Goal: Task Accomplishment & Management: Complete application form

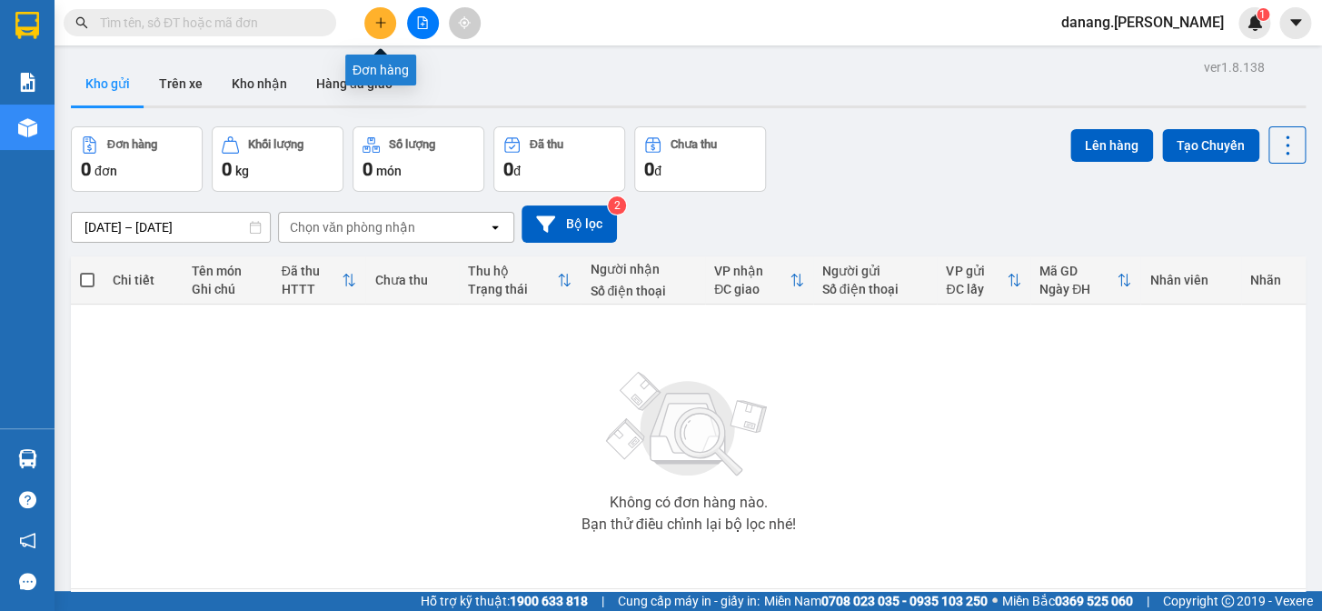
click at [385, 24] on icon "plus" at bounding box center [380, 22] width 13 height 13
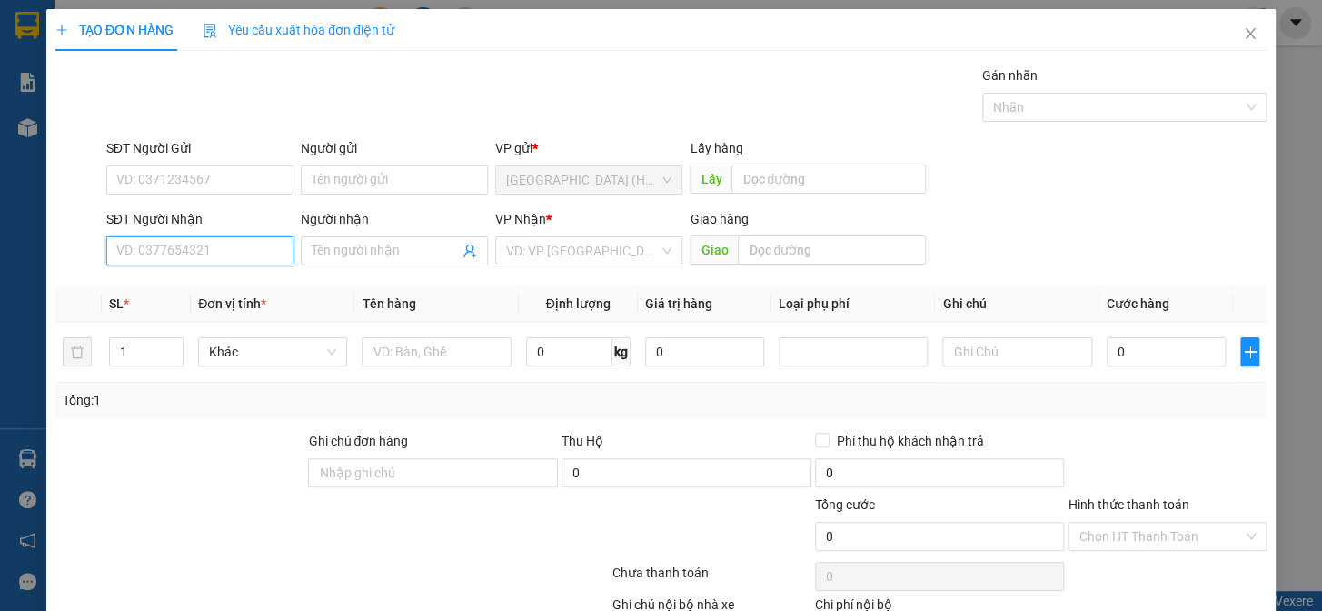
click at [202, 252] on input "SĐT Người Nhận" at bounding box center [199, 250] width 187 height 29
click at [154, 253] on input "SĐT Người Nhận" at bounding box center [199, 250] width 187 height 29
type input "0"
click at [307, 250] on span at bounding box center [394, 250] width 187 height 29
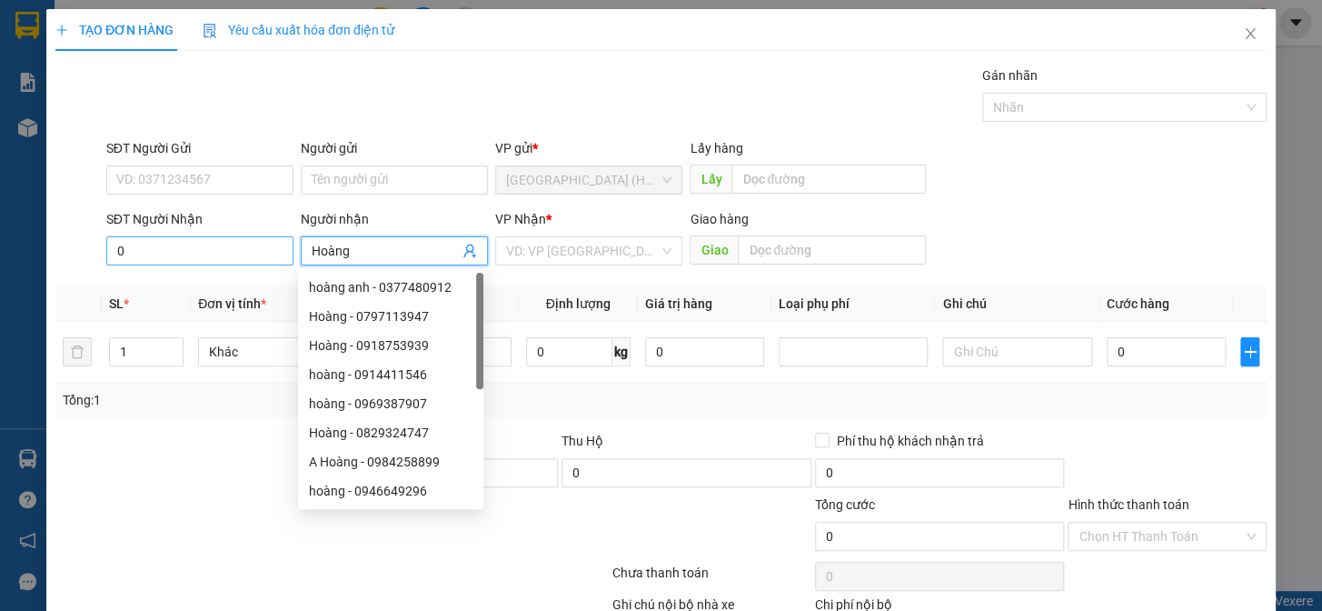
type input "Hoàng"
click at [163, 255] on input "0" at bounding box center [199, 250] width 187 height 29
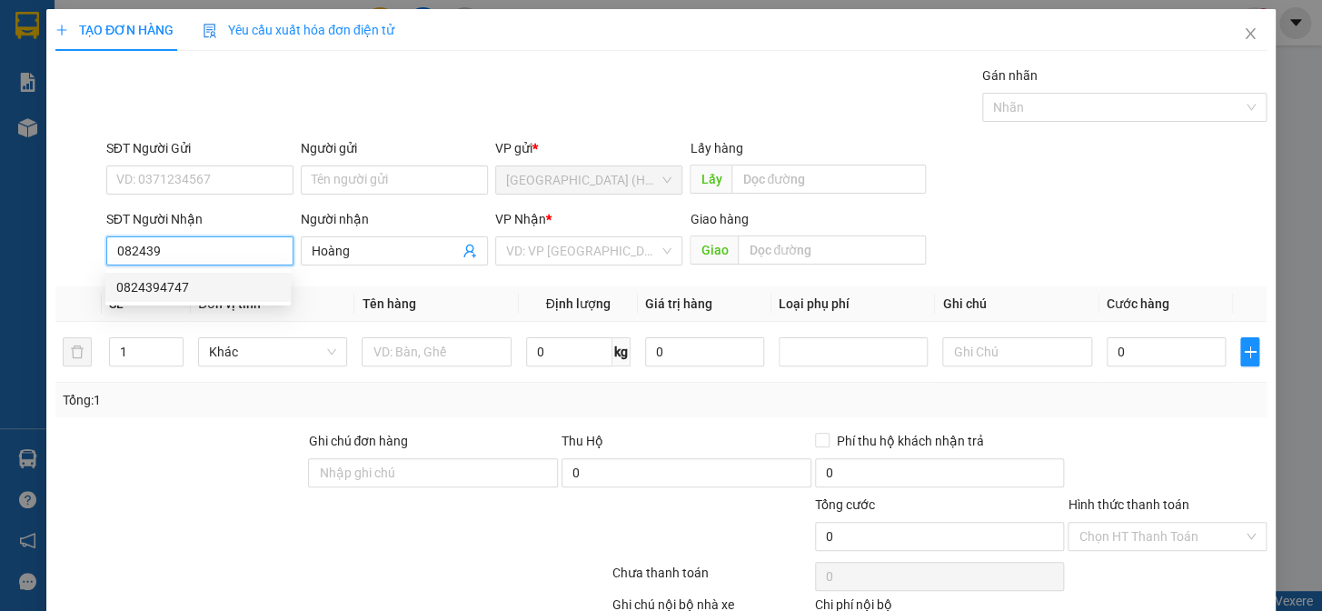
click at [161, 285] on div "0824394747" at bounding box center [198, 287] width 164 height 20
type input "0824394747"
type input "50.000"
type input "0824394747"
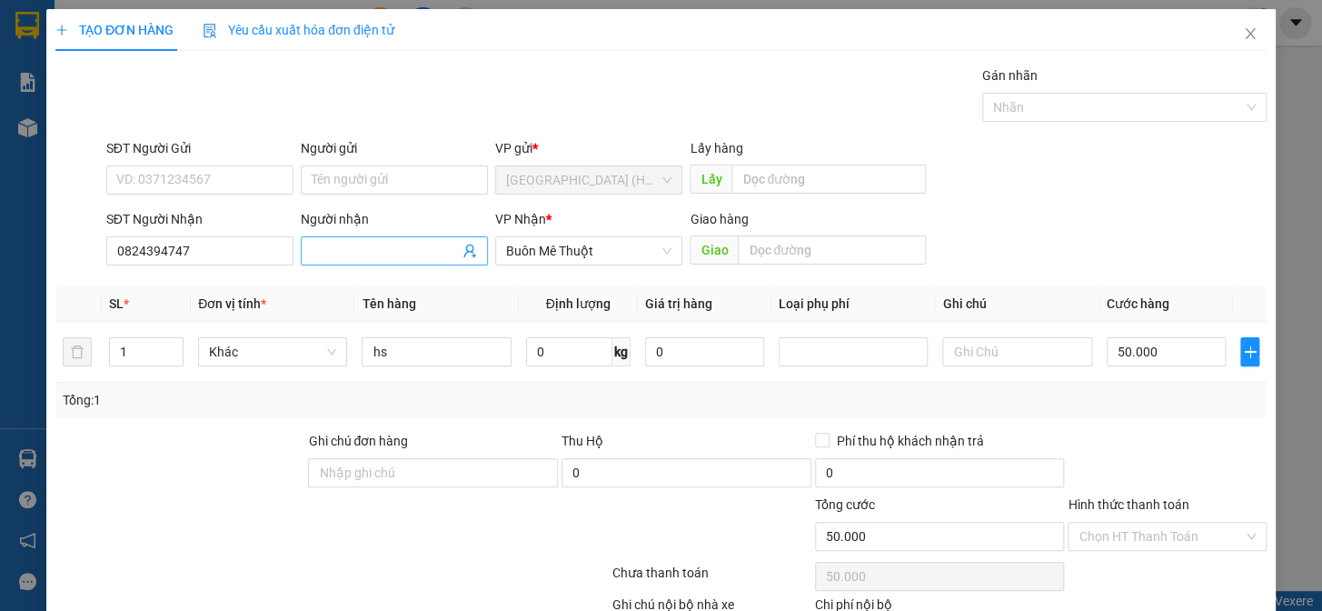
click at [341, 242] on input "Người nhận" at bounding box center [385, 251] width 147 height 20
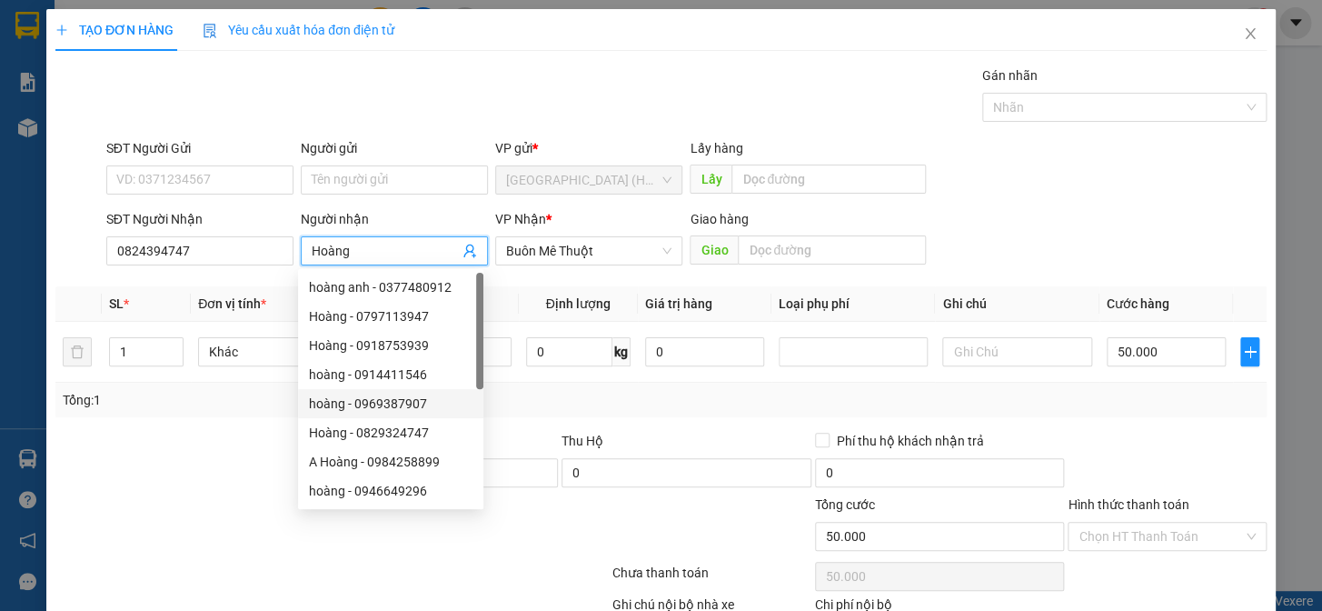
type input "Hoàng"
click at [1138, 446] on div at bounding box center [1167, 463] width 203 height 64
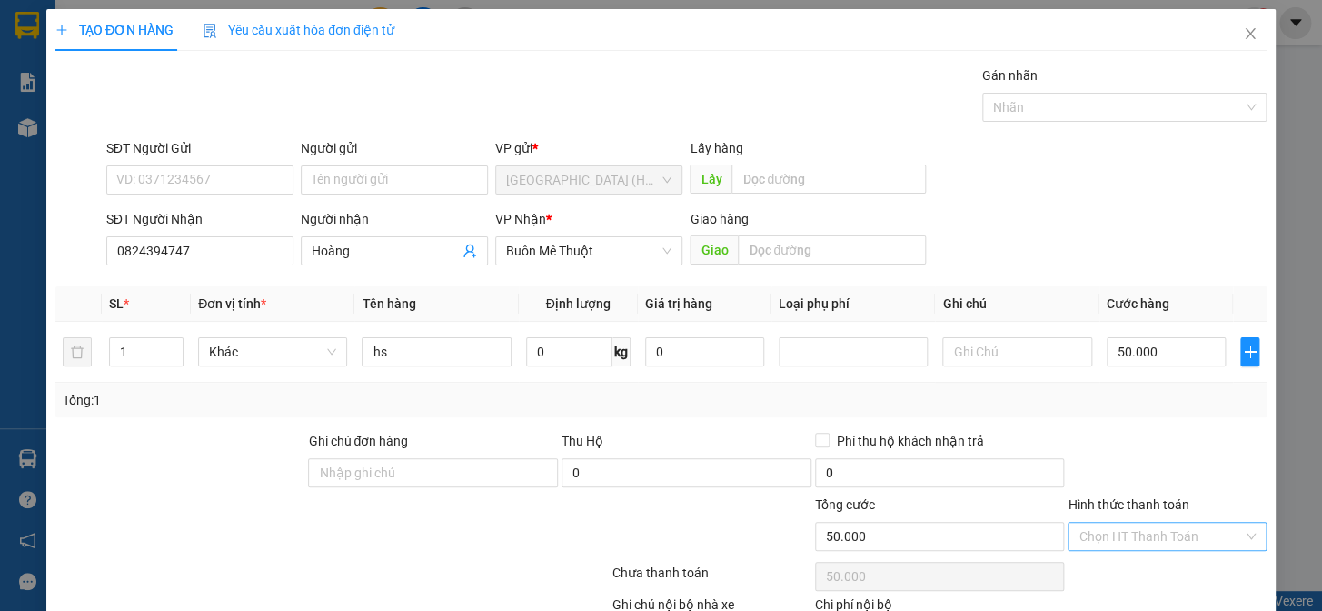
click at [1127, 530] on input "Hình thức thanh toán" at bounding box center [1160, 535] width 164 height 27
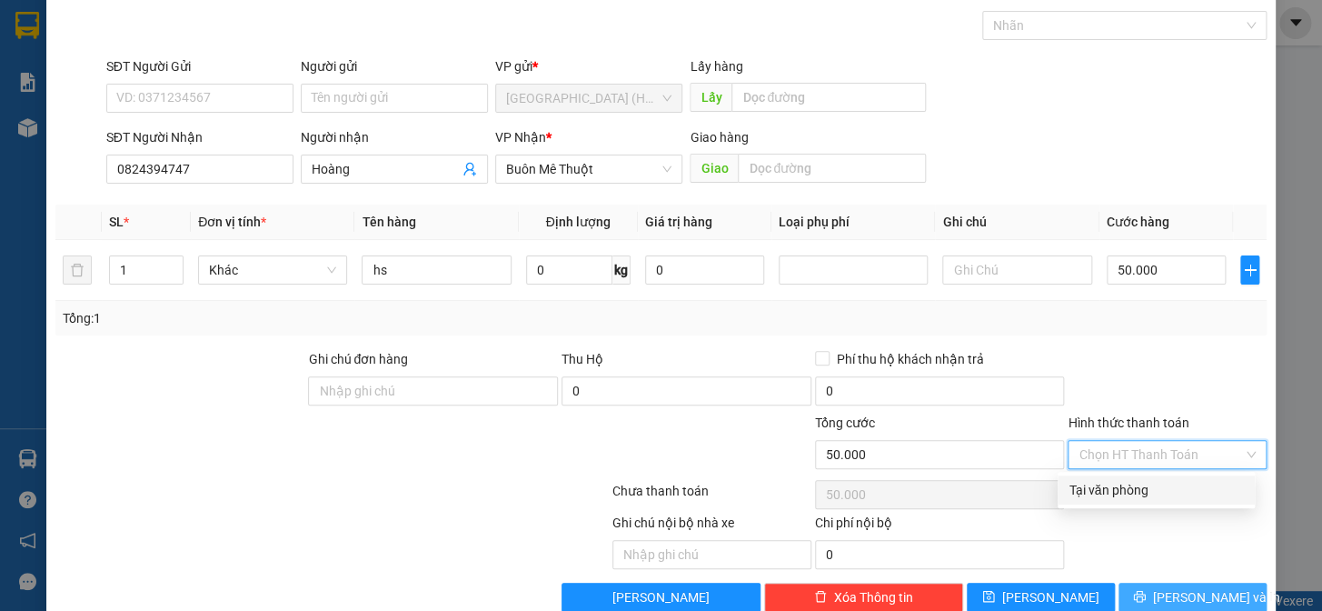
scroll to position [117, 0]
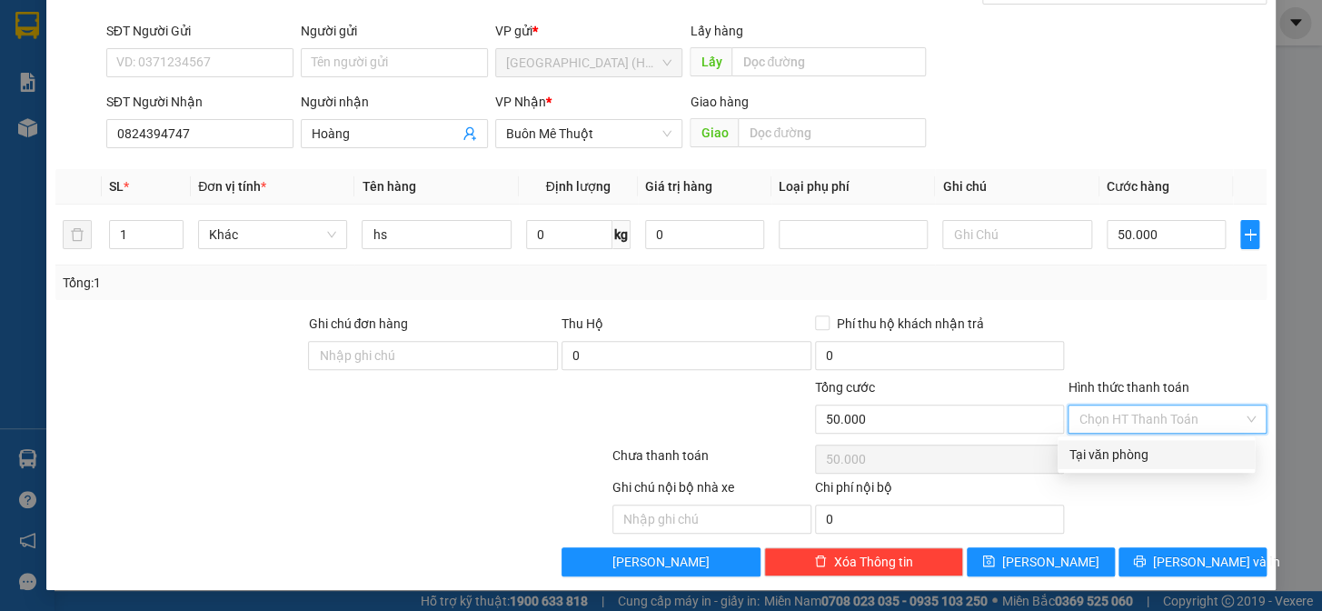
click at [1186, 578] on div "TẠO ĐƠN HÀNG Yêu cầu xuất hóa đơn điện tử Transit Pickup Surcharge Ids Transit …" at bounding box center [660, 241] width 1229 height 698
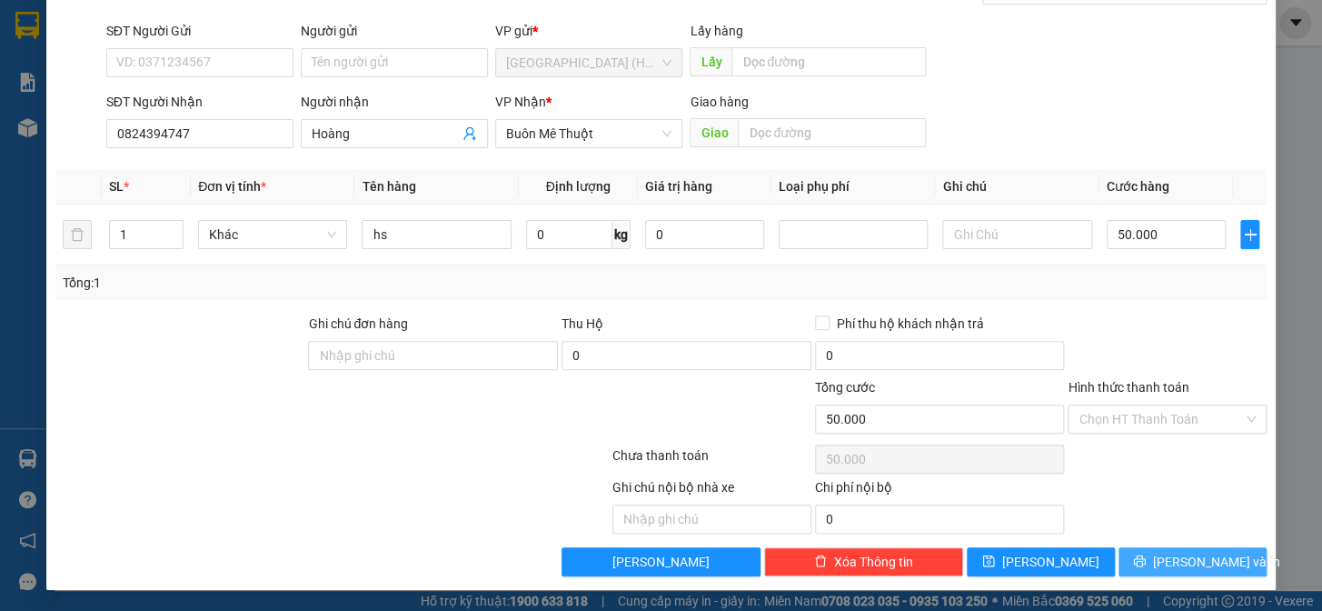
click at [1186, 556] on span "[PERSON_NAME] và In" at bounding box center [1216, 562] width 127 height 20
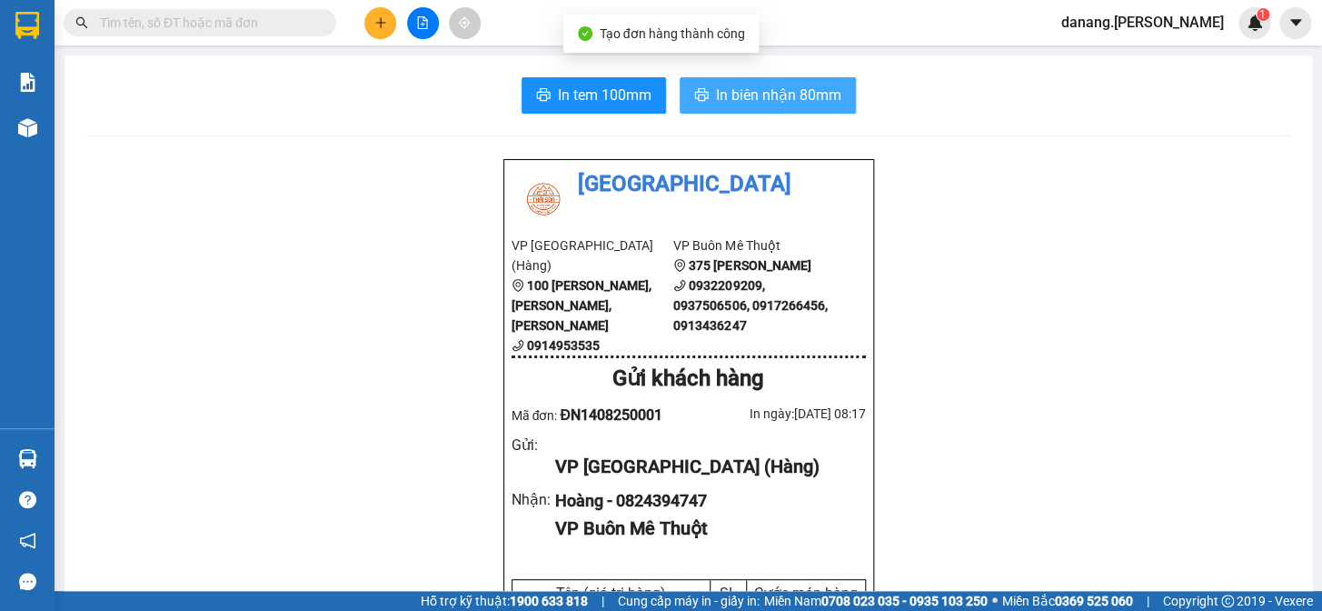
click at [718, 91] on span "In biên nhận 80mm" at bounding box center [778, 95] width 125 height 23
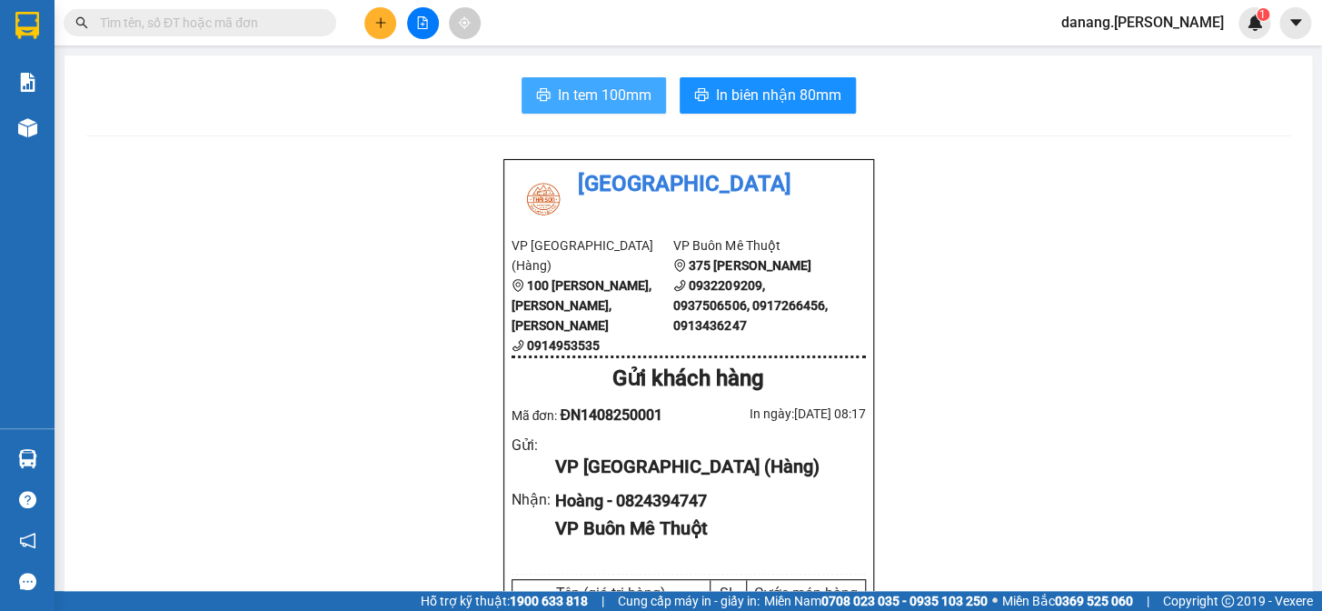
click at [593, 102] on span "In tem 100mm" at bounding box center [605, 95] width 94 height 23
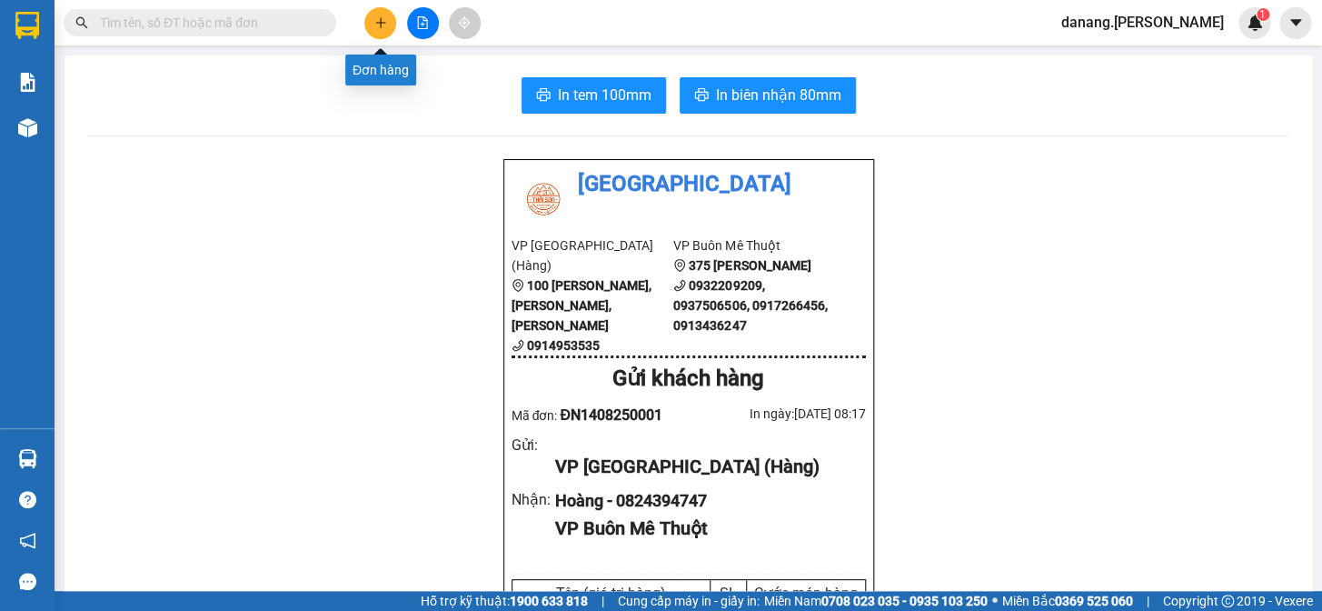
click at [393, 25] on button at bounding box center [380, 23] width 32 height 32
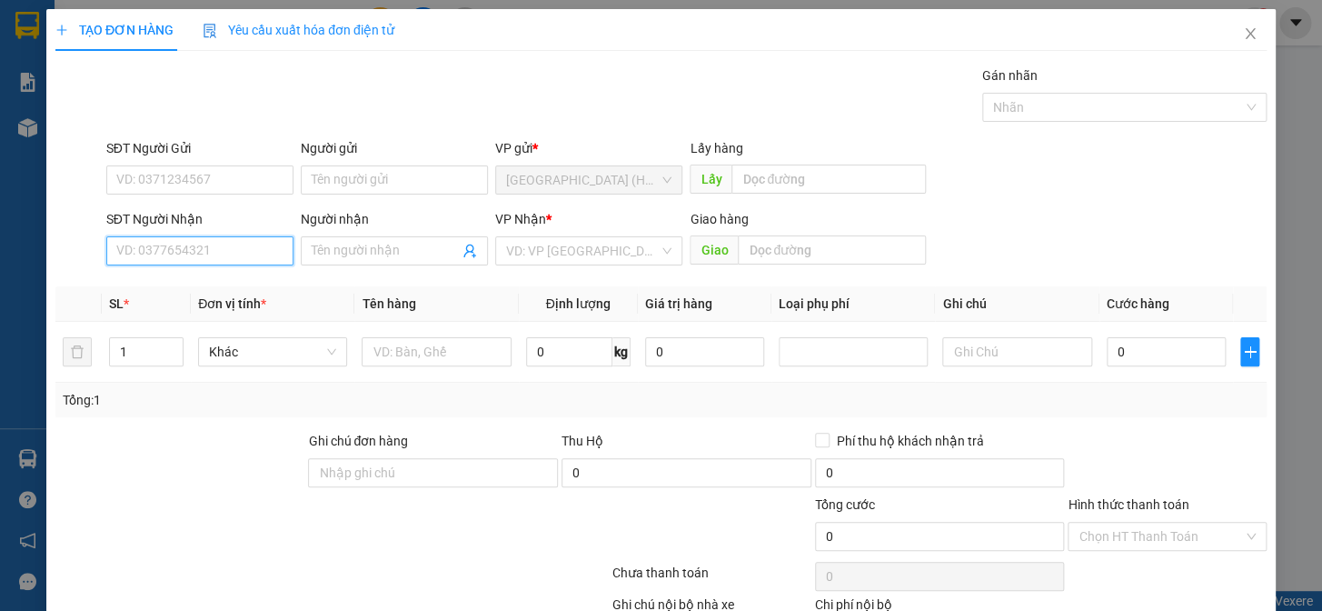
click at [204, 241] on input "SĐT Người Nhận" at bounding box center [199, 250] width 187 height 29
click at [206, 244] on input "SĐT Người Nhận" at bounding box center [199, 250] width 187 height 29
type input "0336320911"
click at [394, 245] on input "Người nhận" at bounding box center [385, 251] width 147 height 20
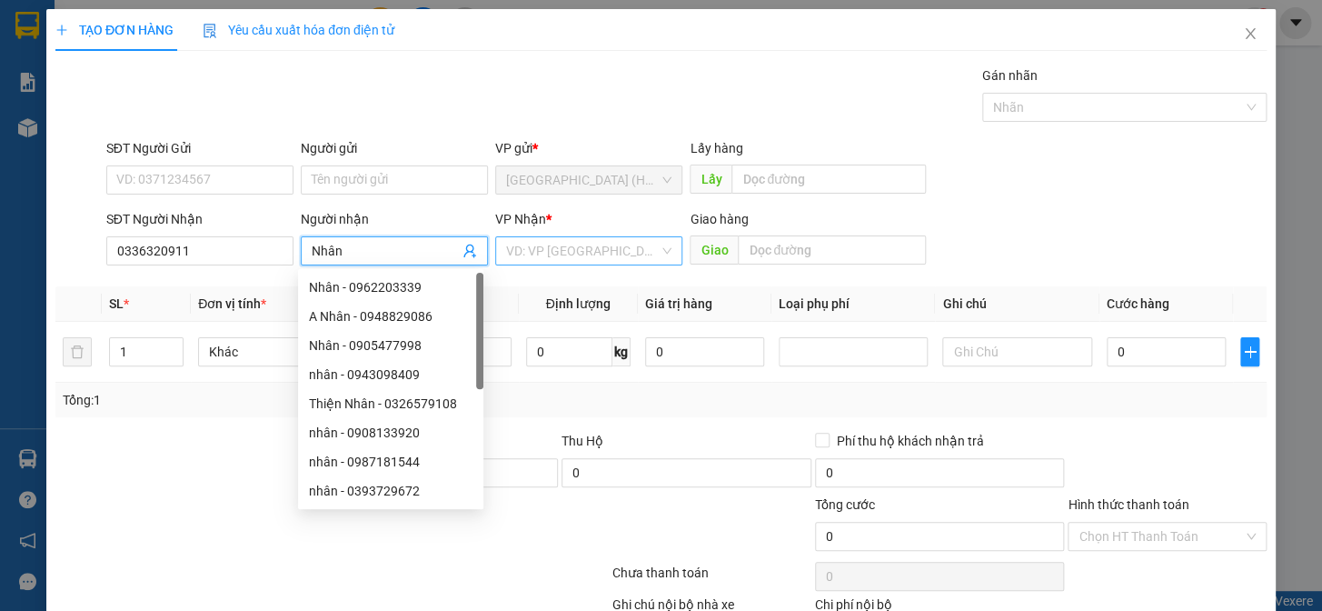
type input "Nhân"
drag, startPoint x: 530, startPoint y: 255, endPoint x: 572, endPoint y: 324, distance: 80.7
click at [532, 255] on input "search" at bounding box center [582, 250] width 153 height 27
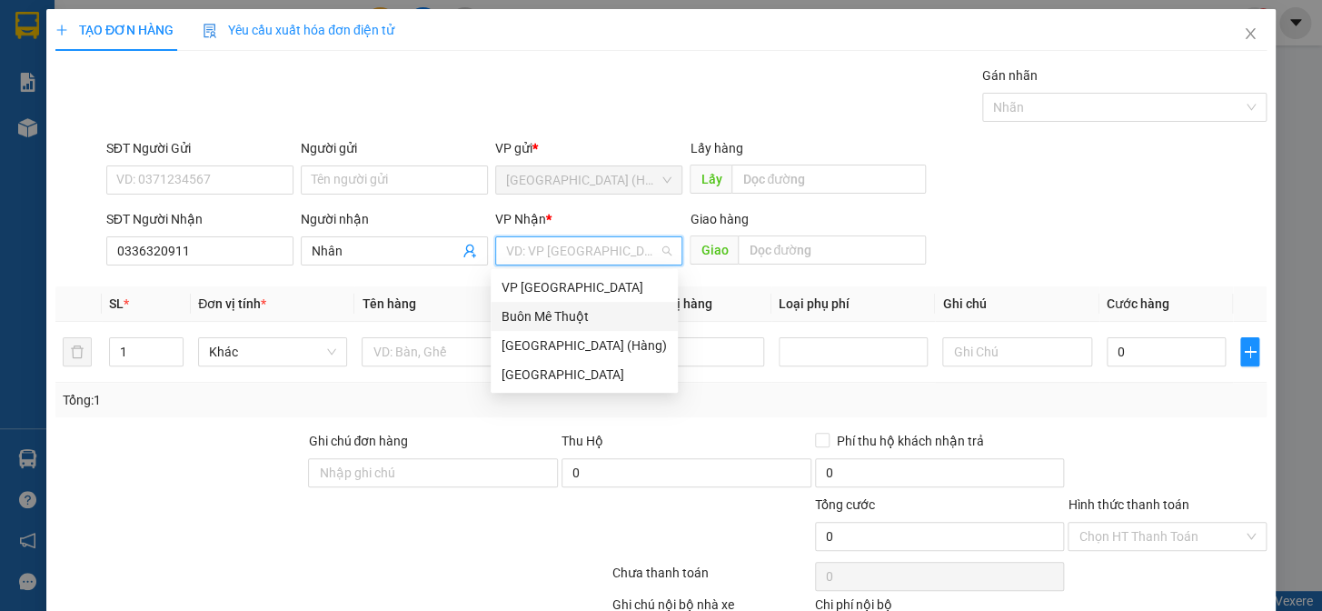
click at [568, 314] on div "Buôn Mê Thuột" at bounding box center [584, 316] width 165 height 20
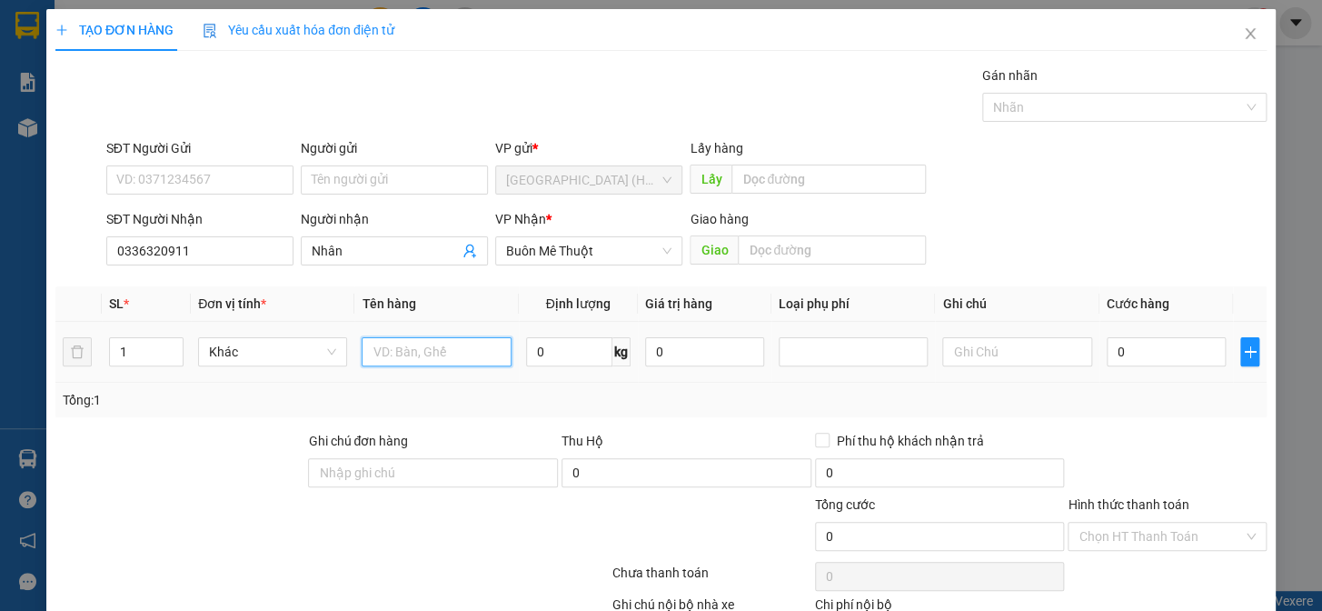
drag, startPoint x: 412, startPoint y: 354, endPoint x: 401, endPoint y: 352, distance: 11.2
click at [410, 353] on input "text" at bounding box center [436, 351] width 149 height 29
type input "kn"
click at [1131, 350] on input "0" at bounding box center [1166, 351] width 119 height 29
type input "3"
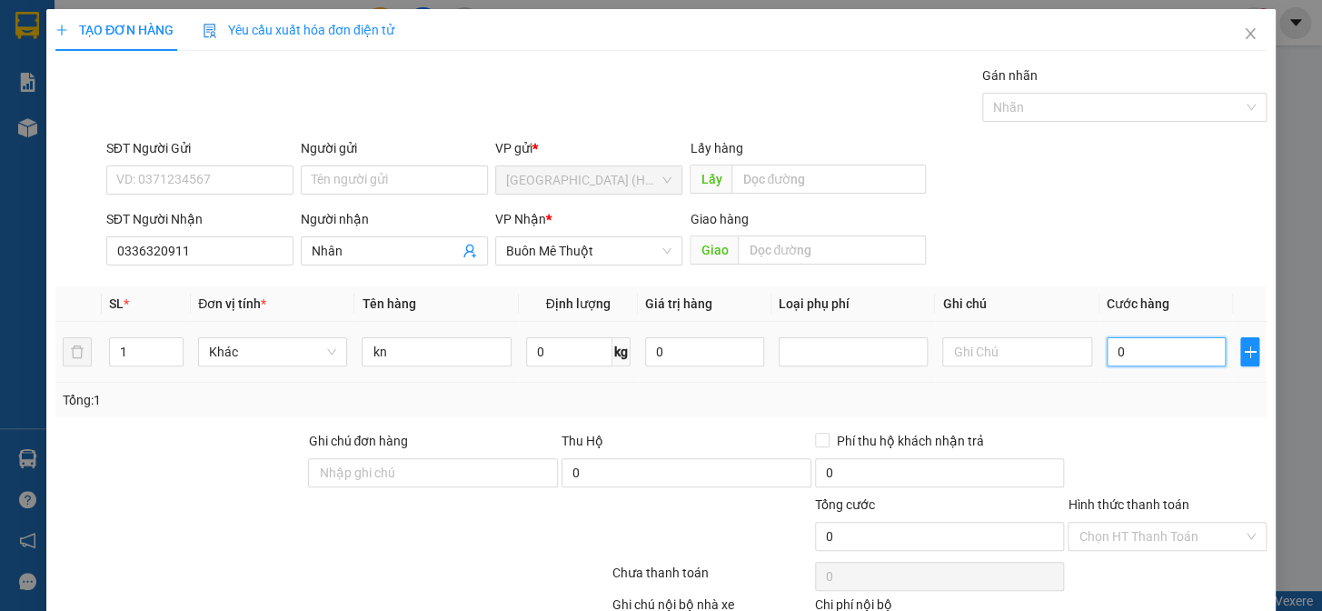
type input "3"
type input "30"
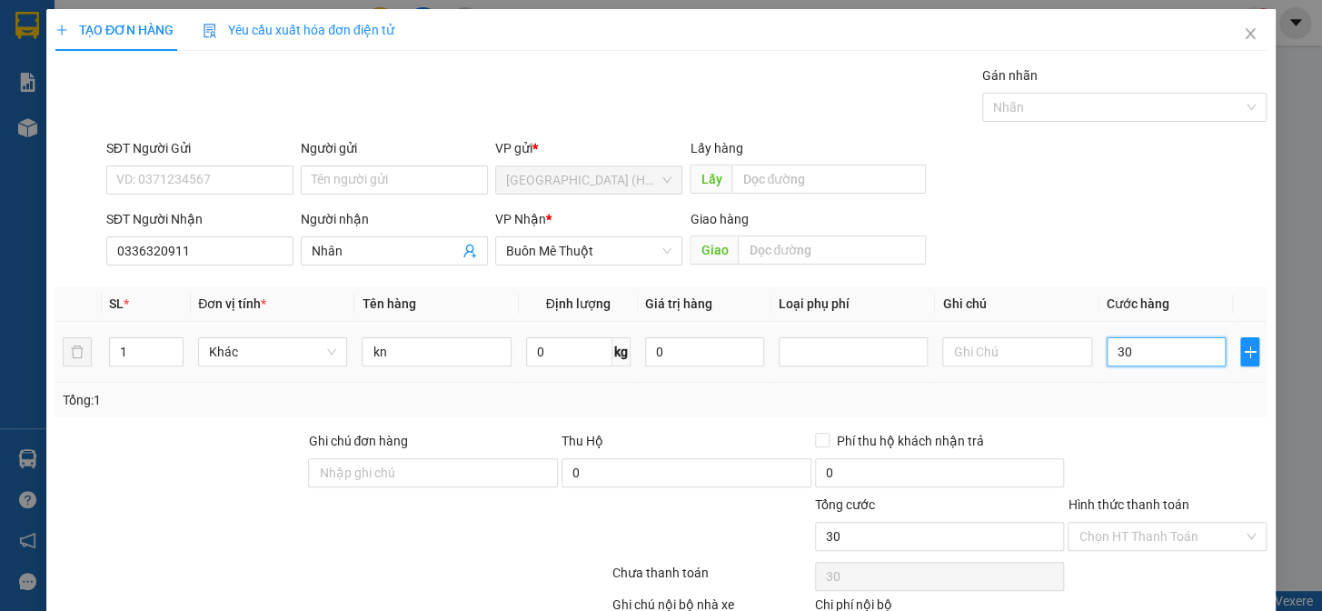
type input "300"
type input "3.000"
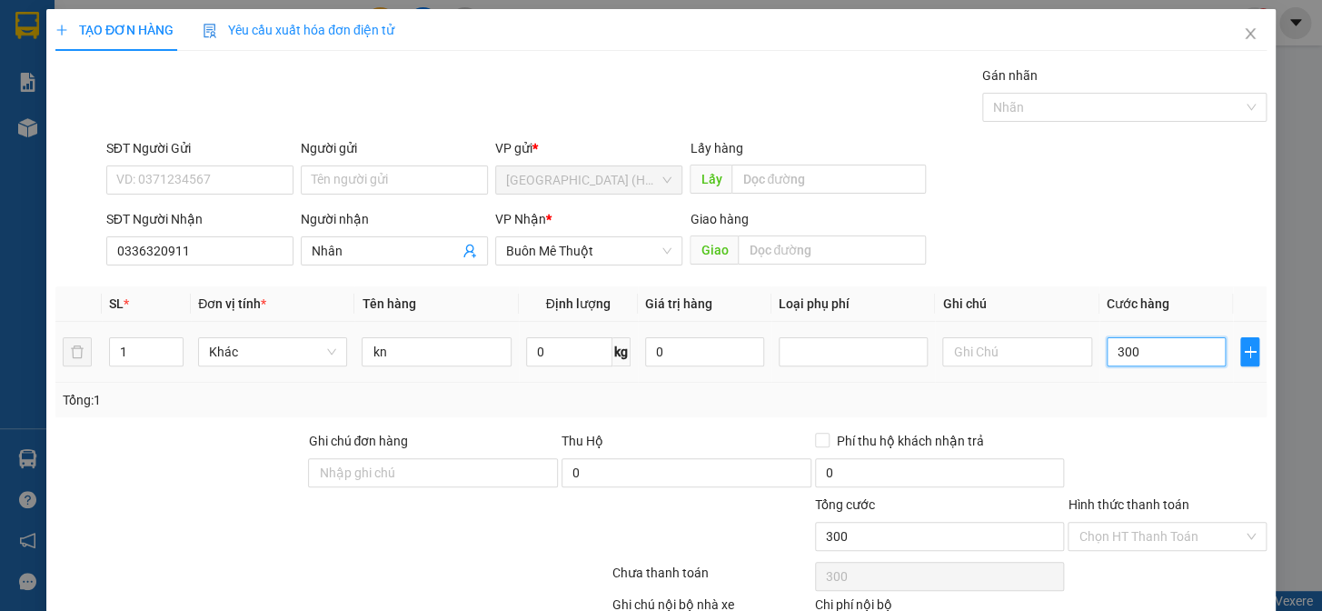
type input "3.000"
type input "30.000"
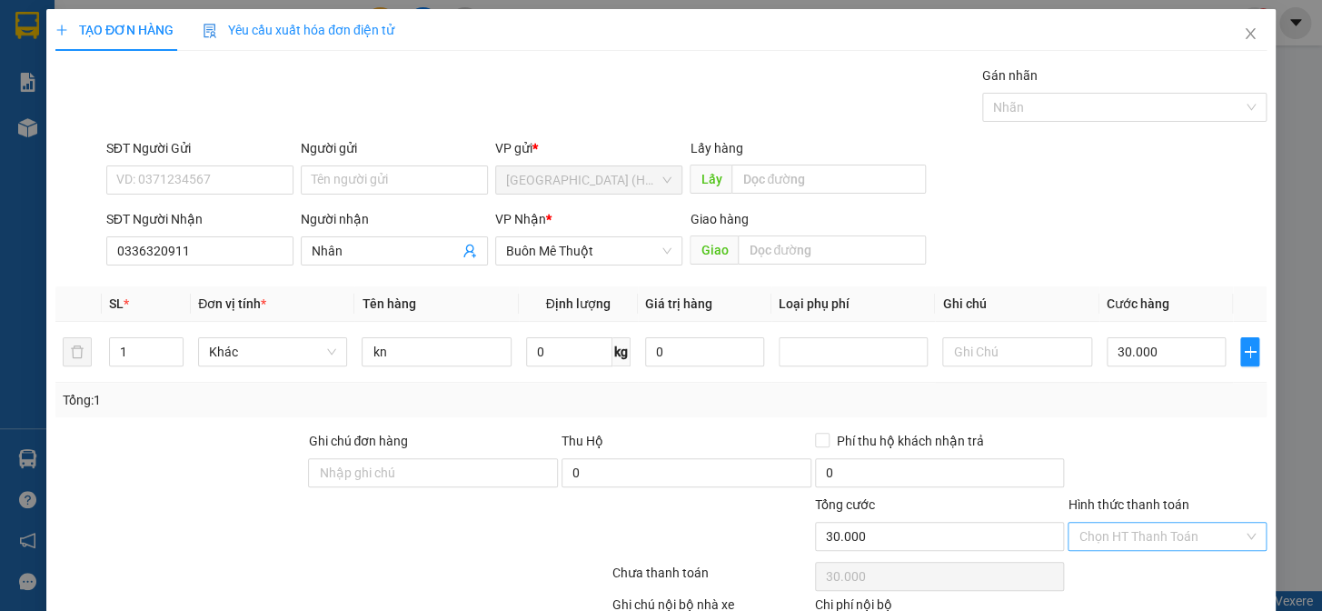
click at [1119, 536] on input "Hình thức thanh toán" at bounding box center [1160, 535] width 164 height 27
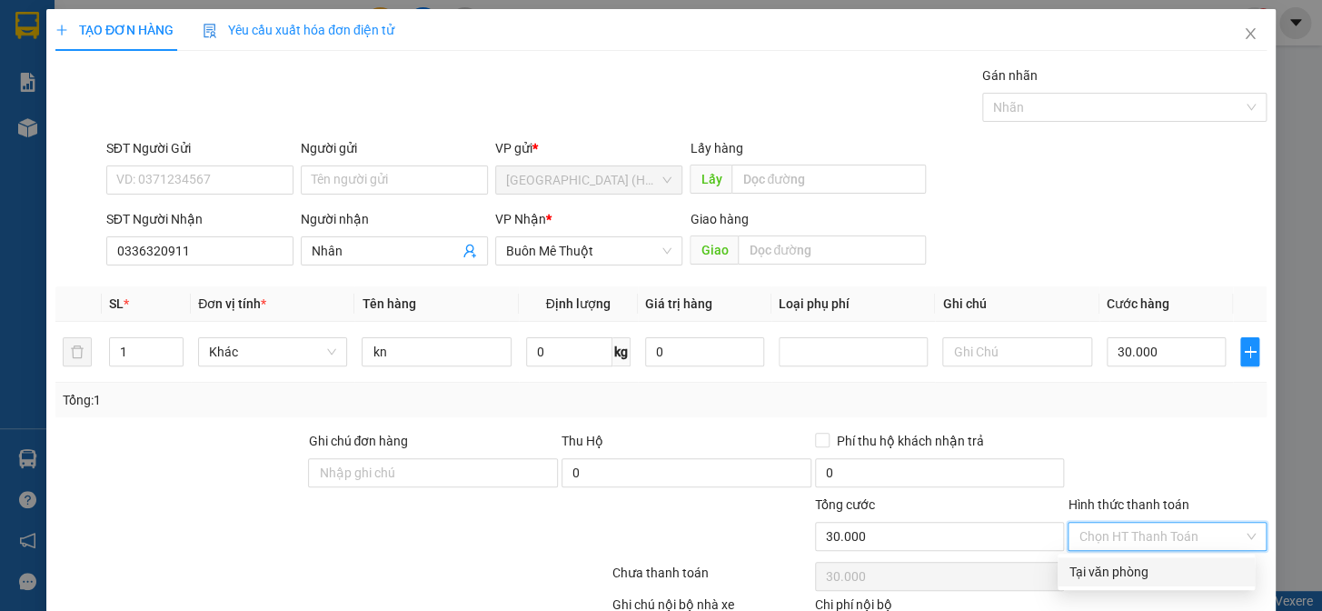
click at [1114, 574] on div "Tại văn phòng" at bounding box center [1155, 572] width 175 height 20
type input "0"
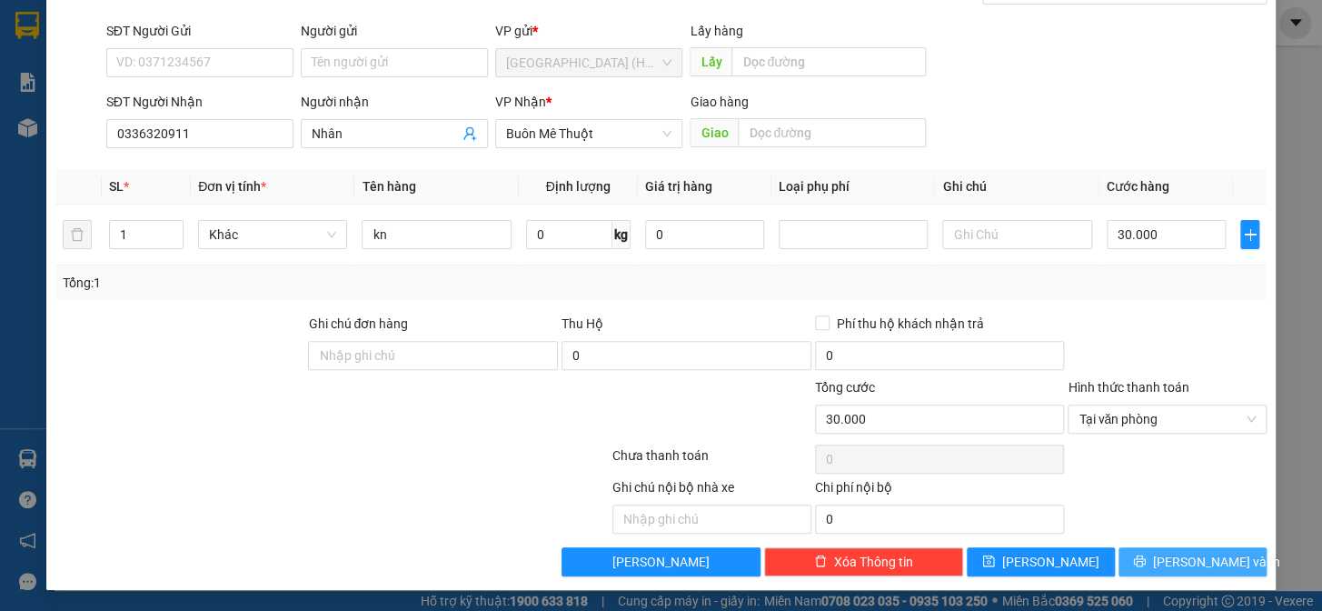
click at [1165, 562] on button "[PERSON_NAME] và In" at bounding box center [1192, 561] width 148 height 29
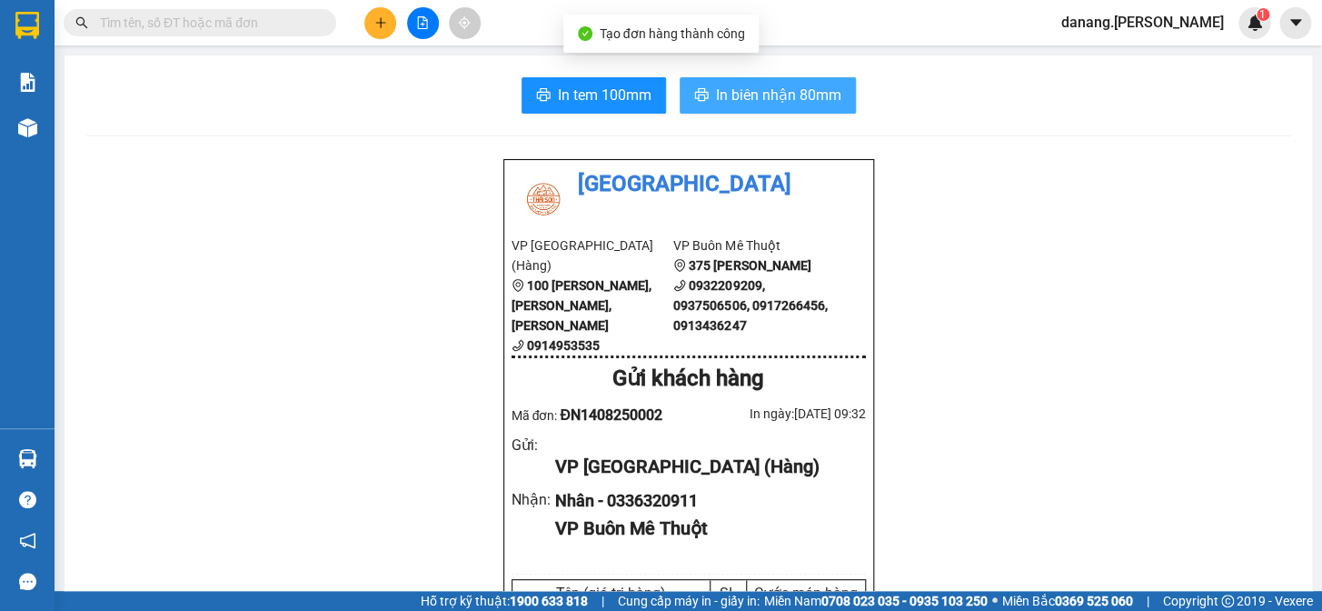
click at [731, 111] on button "In biên nhận 80mm" at bounding box center [768, 95] width 176 height 36
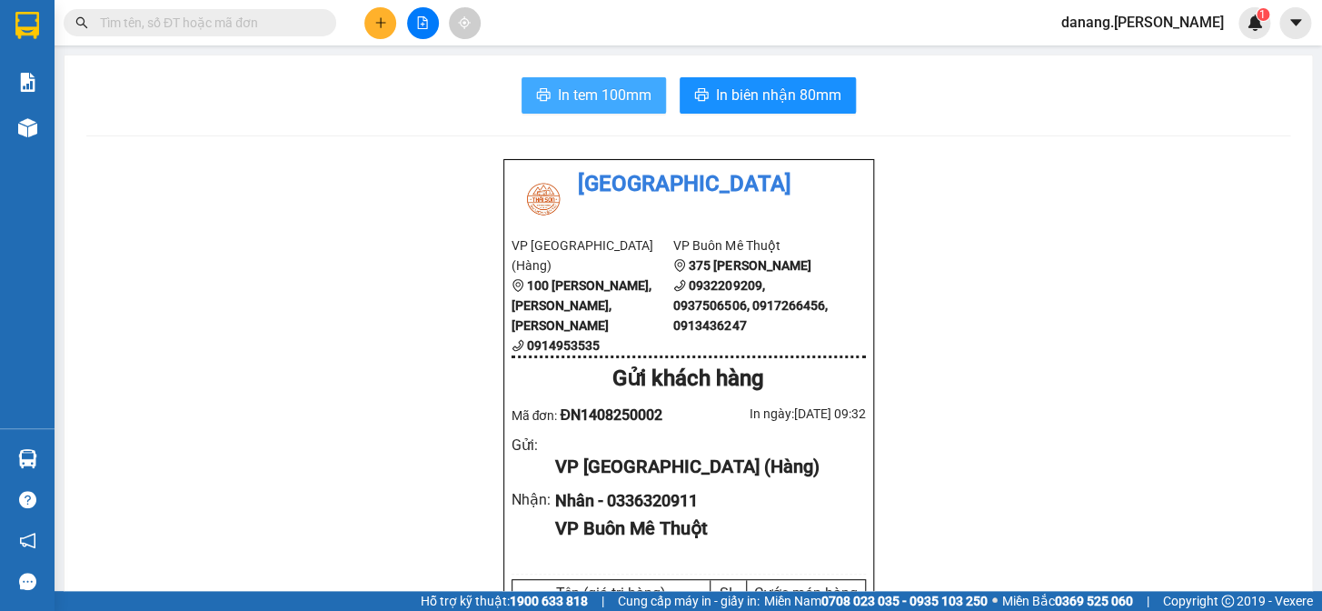
click at [579, 98] on span "In tem 100mm" at bounding box center [605, 95] width 94 height 23
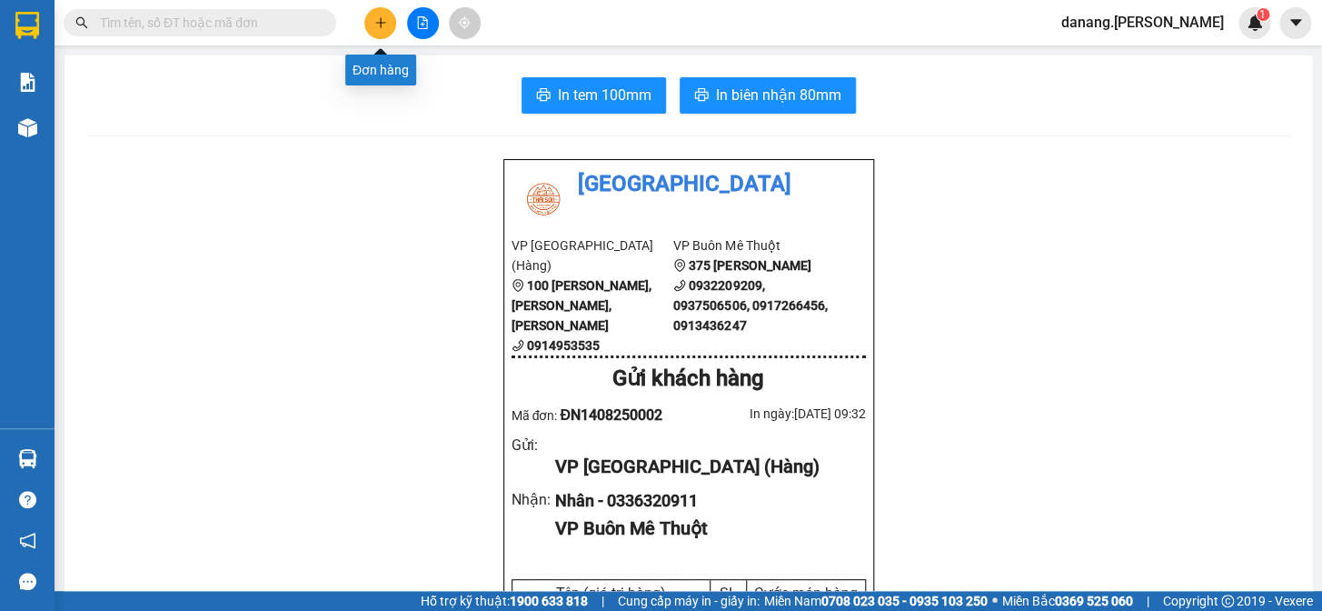
click at [377, 21] on icon "plus" at bounding box center [380, 22] width 13 height 13
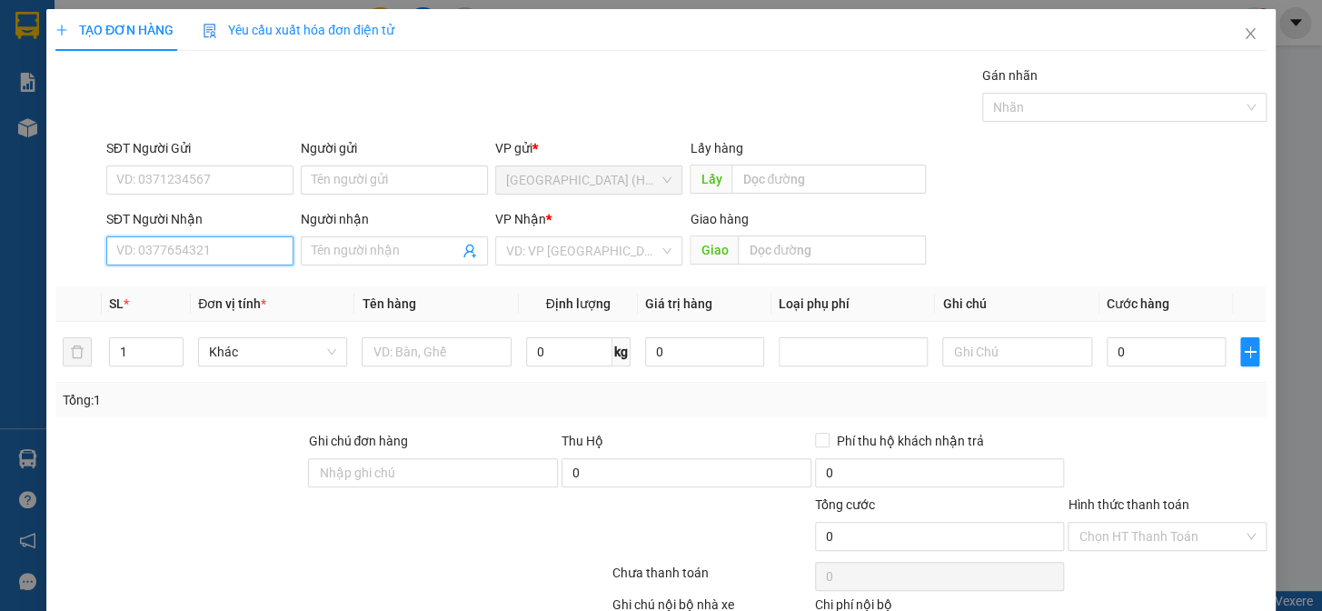
click at [146, 249] on input "SĐT Người Nhận" at bounding box center [199, 250] width 187 height 29
click at [163, 291] on div "0776434096 - Diễm" at bounding box center [198, 287] width 164 height 20
type input "0776434096"
type input "Diễm"
click at [1157, 577] on div "TẠO ĐƠN HÀNG Yêu cầu xuất hóa đơn điện tử Transit Pickup Surcharge Ids Transit …" at bounding box center [660, 358] width 1229 height 698
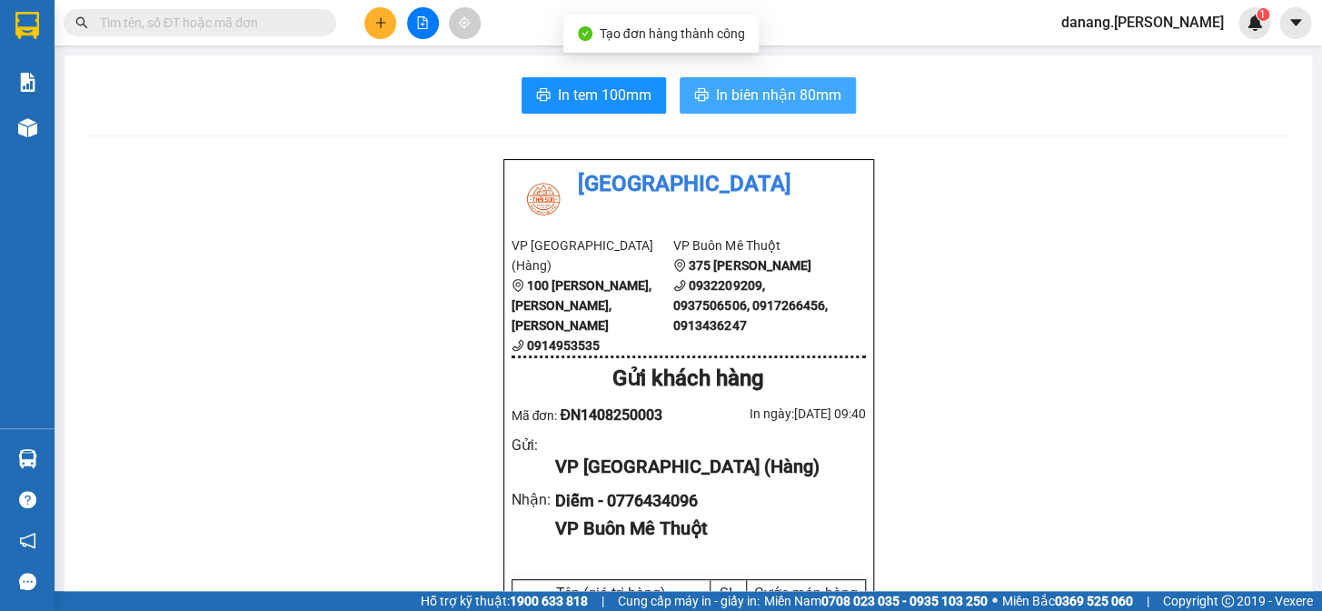
click at [811, 94] on span "In biên nhận 80mm" at bounding box center [778, 95] width 125 height 23
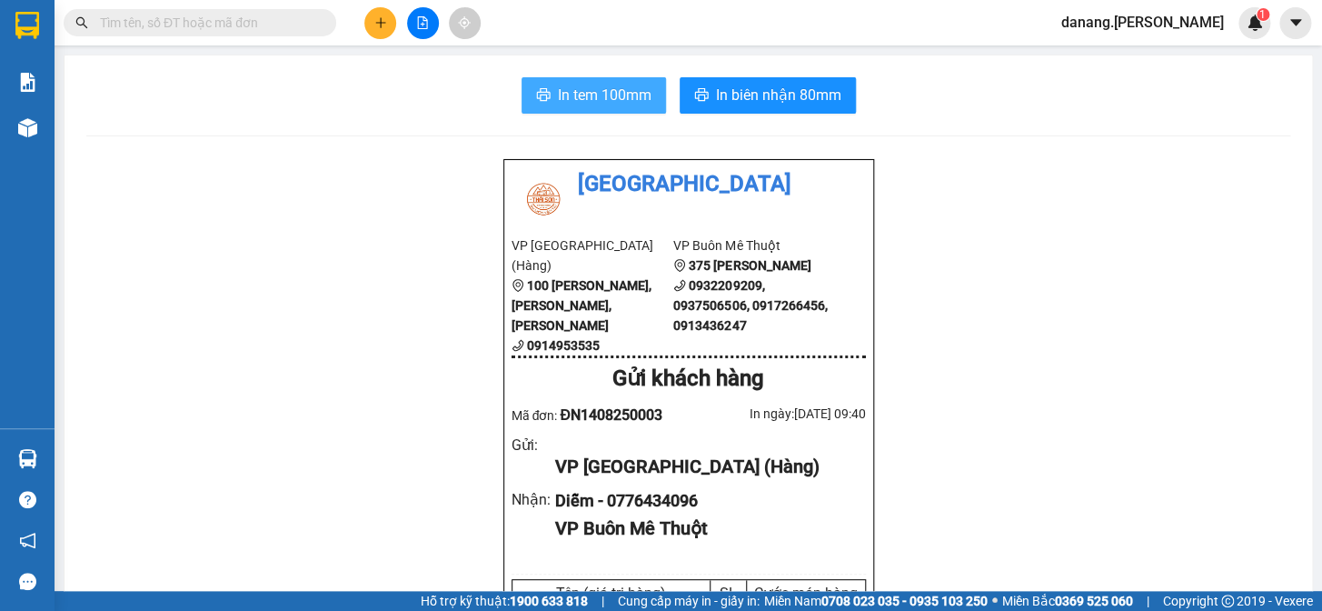
click at [611, 104] on span "In tem 100mm" at bounding box center [605, 95] width 94 height 23
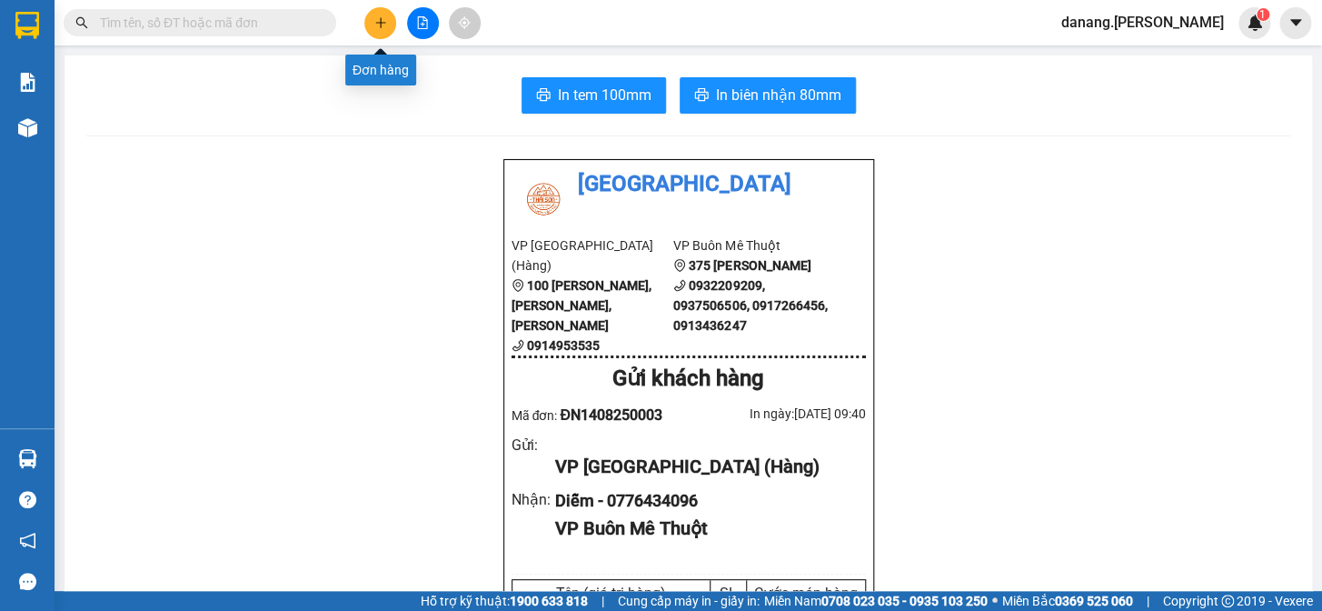
click at [378, 32] on button at bounding box center [380, 23] width 32 height 32
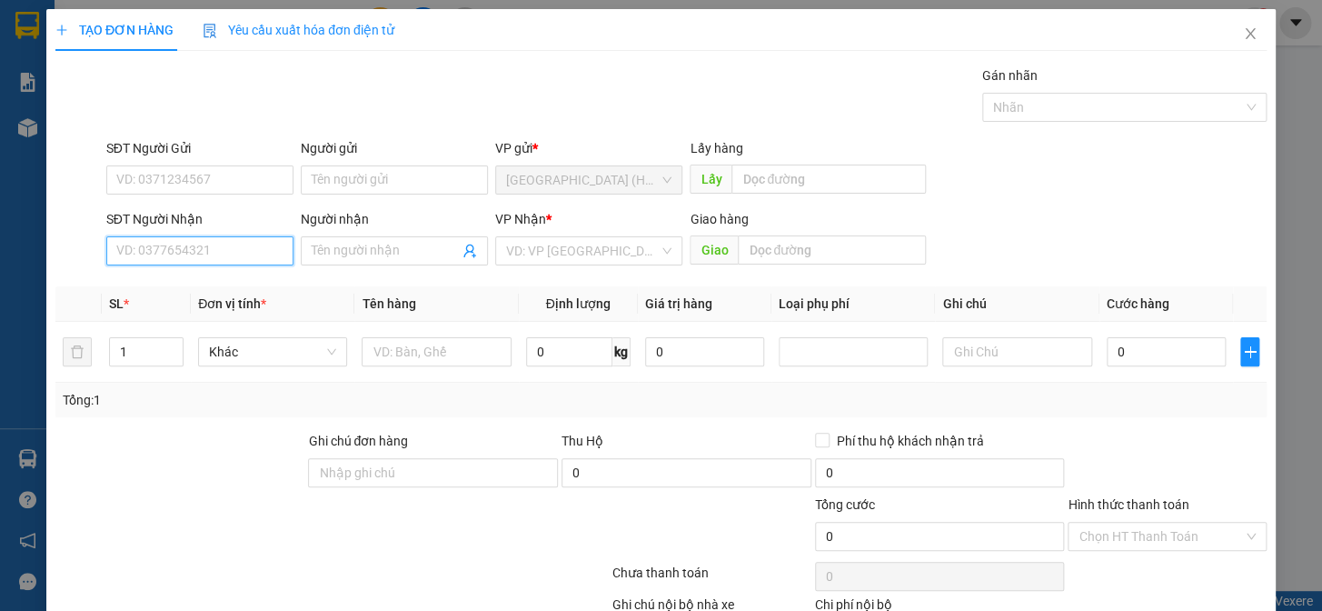
click at [170, 249] on input "SĐT Người Nhận" at bounding box center [199, 250] width 187 height 29
type input "0905986570"
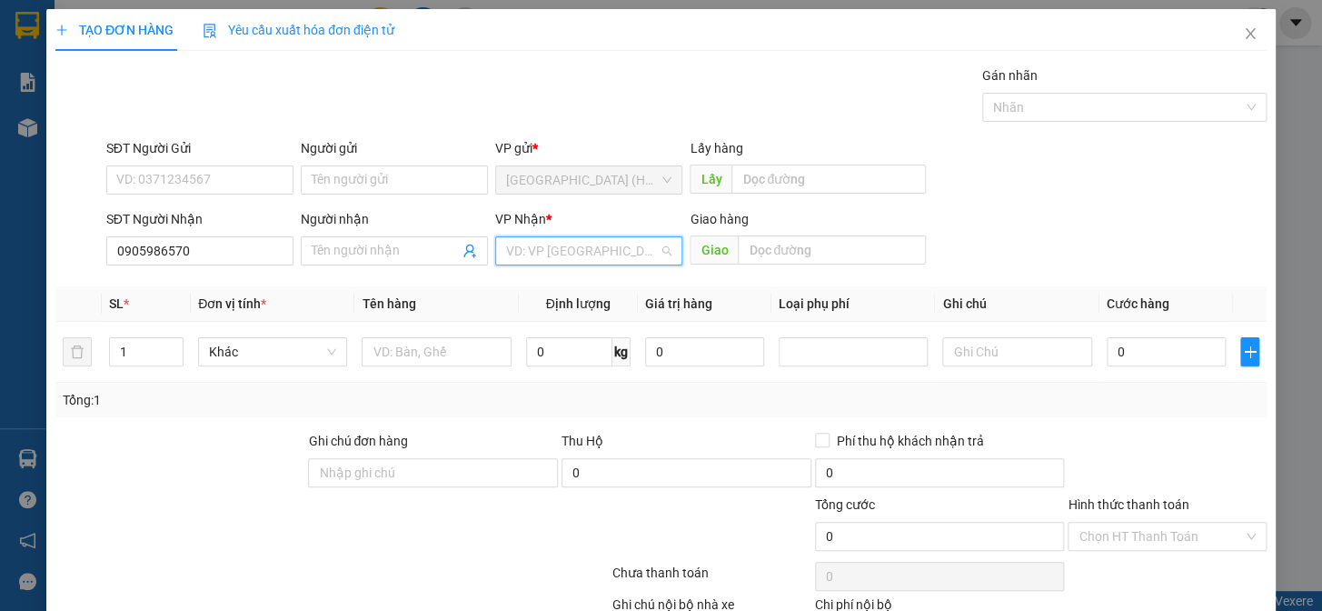
drag, startPoint x: 569, startPoint y: 262, endPoint x: 553, endPoint y: 326, distance: 66.3
click at [570, 262] on input "search" at bounding box center [582, 250] width 153 height 27
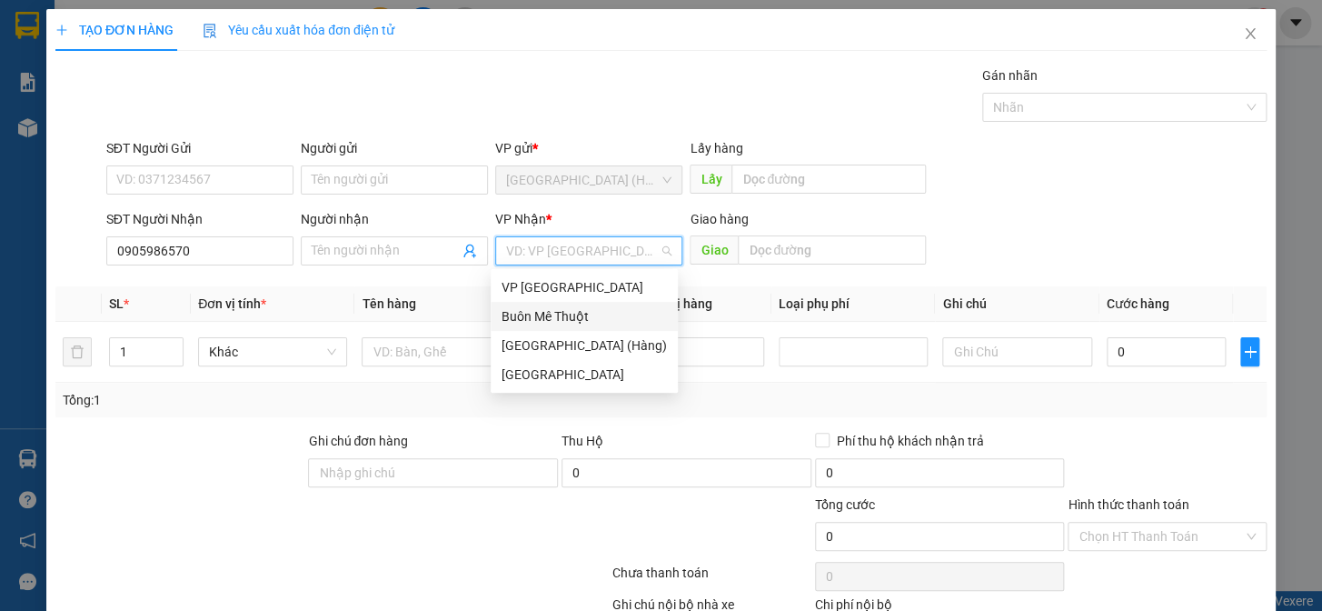
drag, startPoint x: 553, startPoint y: 326, endPoint x: 533, endPoint y: 358, distance: 37.6
click at [553, 333] on div "VP Nha Trang Buôn Mê Thuột [GEOGRAPHIC_DATA] (Hàng) [GEOGRAPHIC_DATA]" at bounding box center [584, 331] width 187 height 116
click at [429, 351] on input "text" at bounding box center [436, 351] width 149 height 29
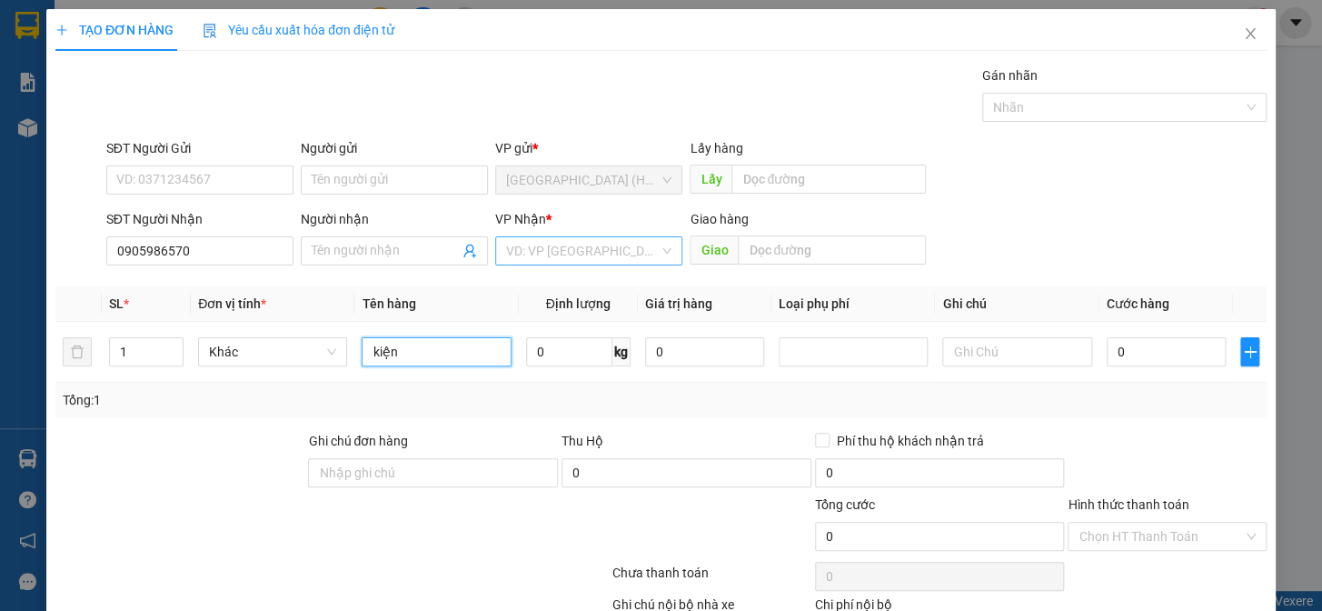
type input "kiện"
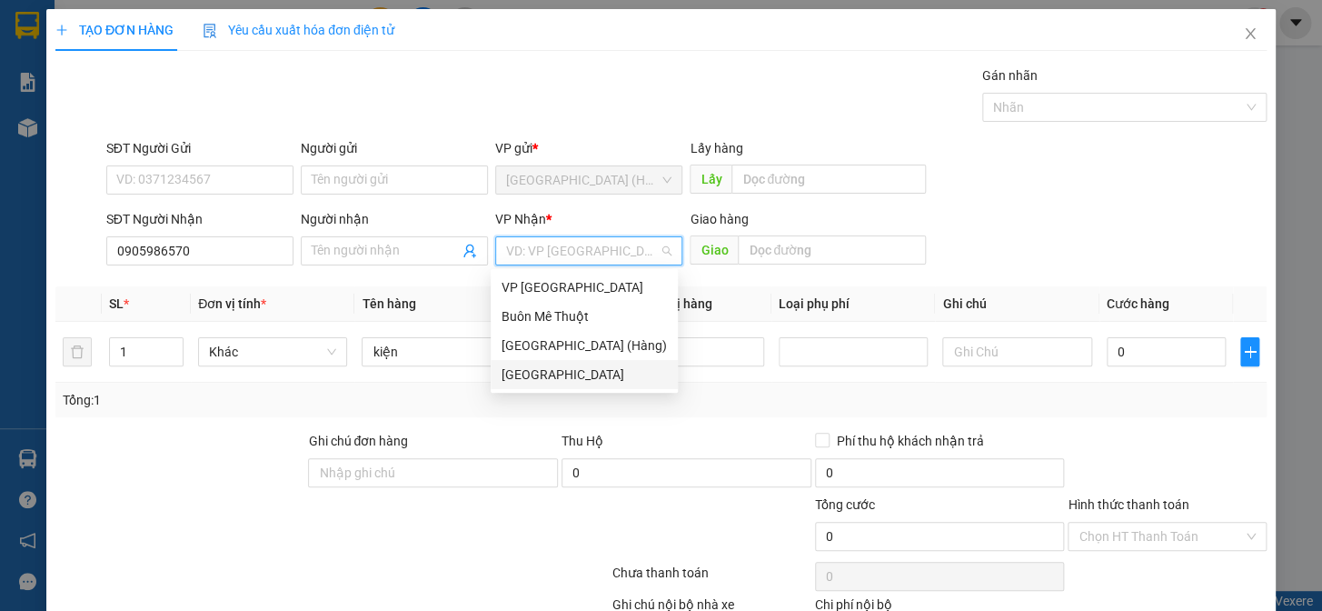
click at [584, 254] on input "search" at bounding box center [582, 250] width 153 height 27
click at [586, 310] on div "Buôn Mê Thuột" at bounding box center [584, 316] width 165 height 20
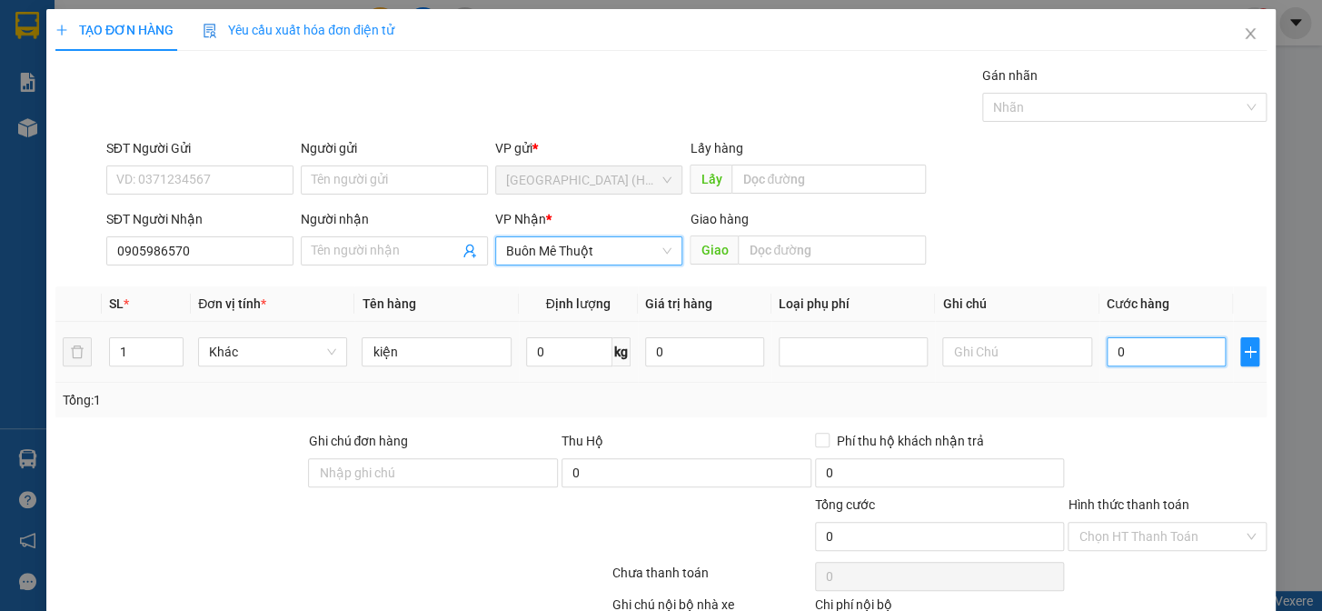
click at [1140, 341] on input "0" at bounding box center [1166, 351] width 119 height 29
type input "5"
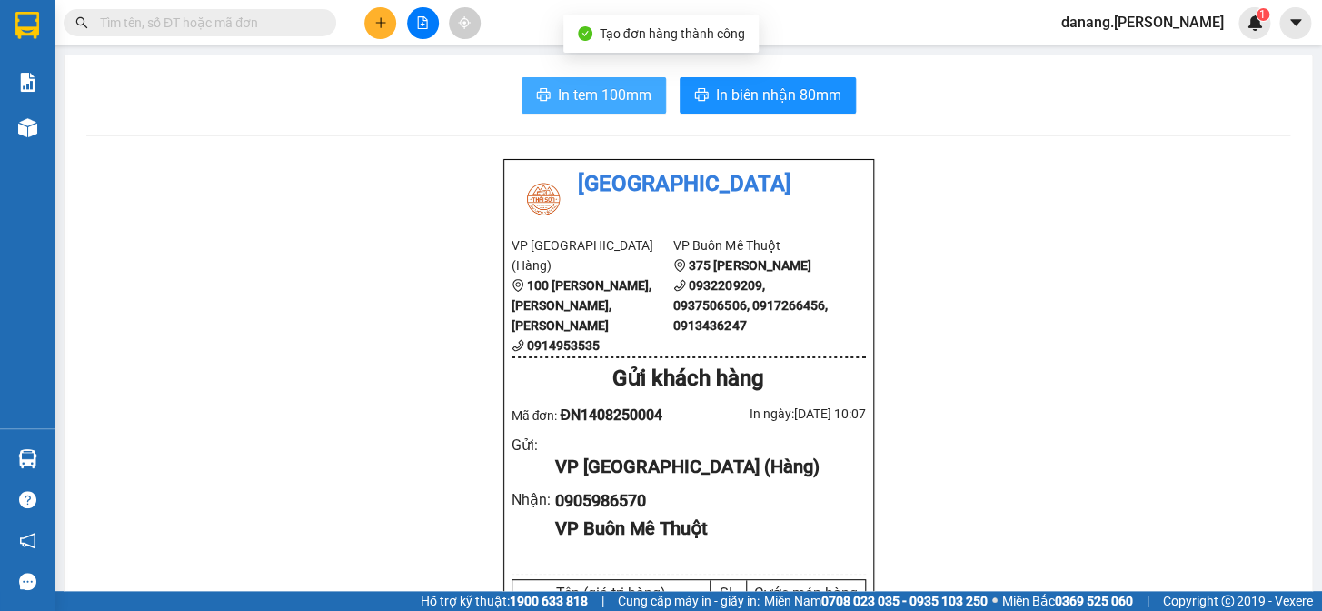
click at [572, 105] on span "In tem 100mm" at bounding box center [605, 95] width 94 height 23
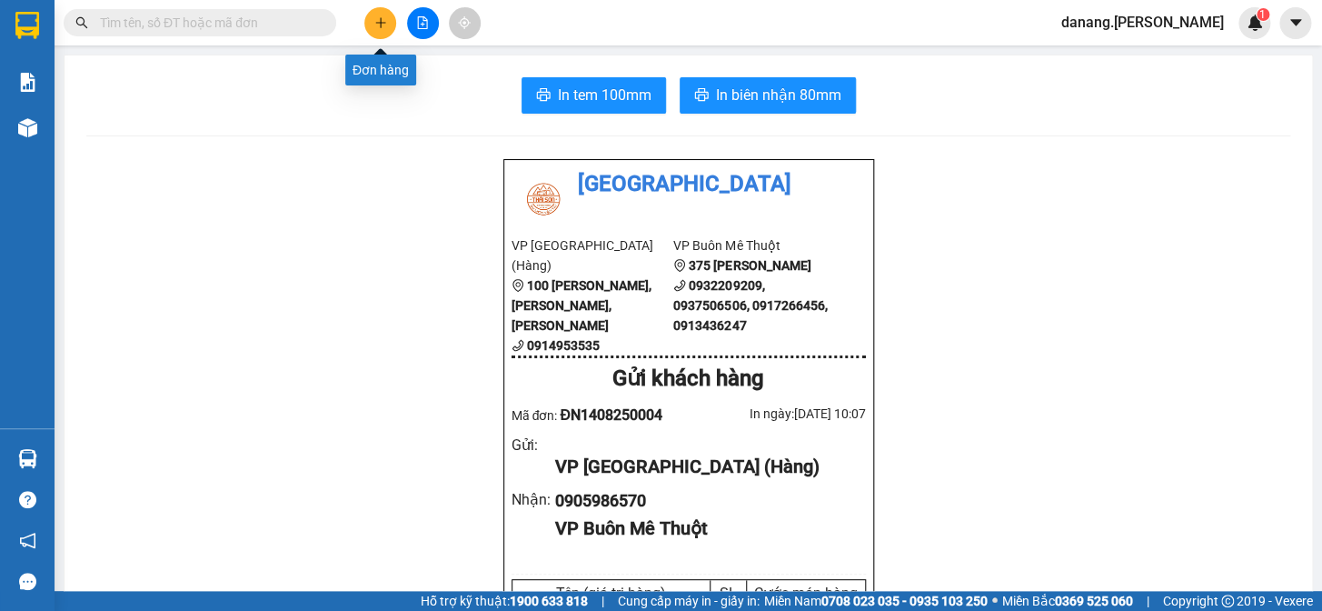
click at [386, 24] on icon "plus" at bounding box center [380, 22] width 13 height 13
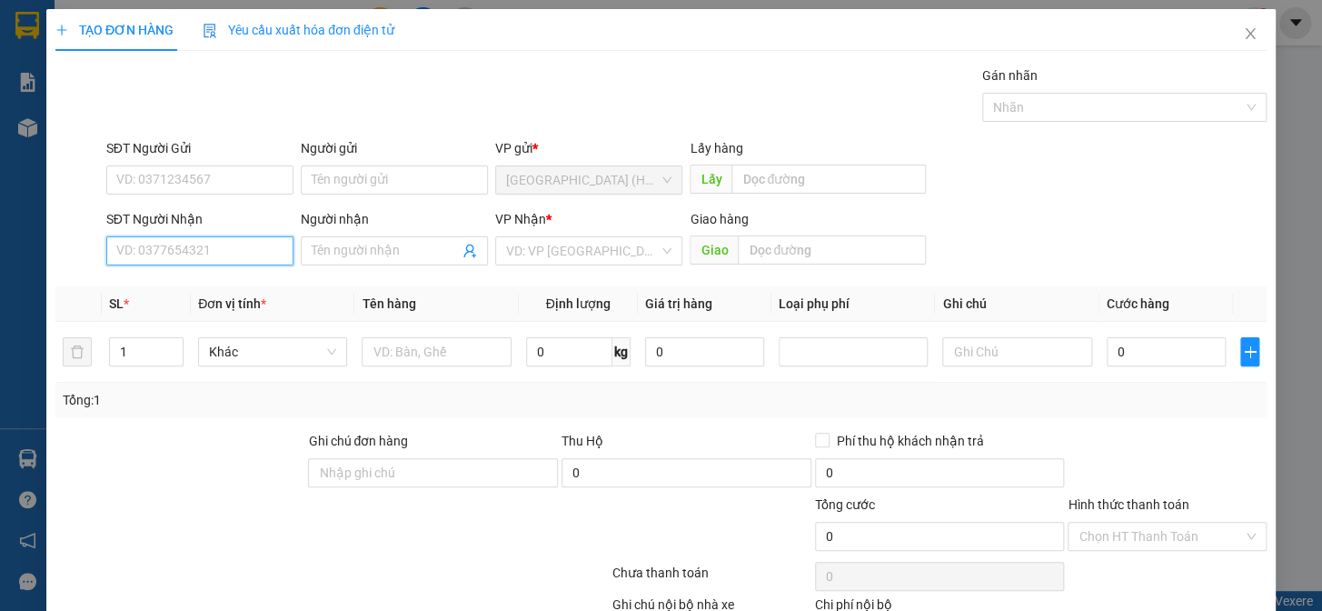
click at [187, 249] on input "SĐT Người Nhận" at bounding box center [199, 250] width 187 height 29
type input "0914225123"
click at [228, 287] on div "0914225123" at bounding box center [198, 287] width 164 height 20
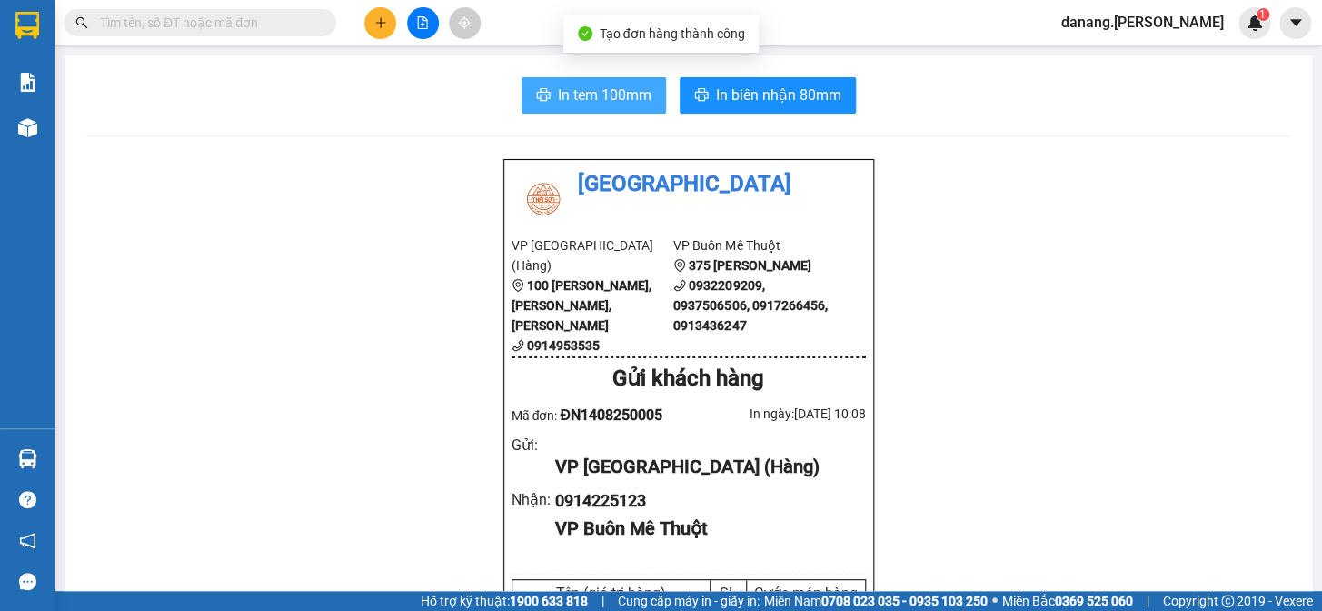
click at [611, 100] on span "In tem 100mm" at bounding box center [605, 95] width 94 height 23
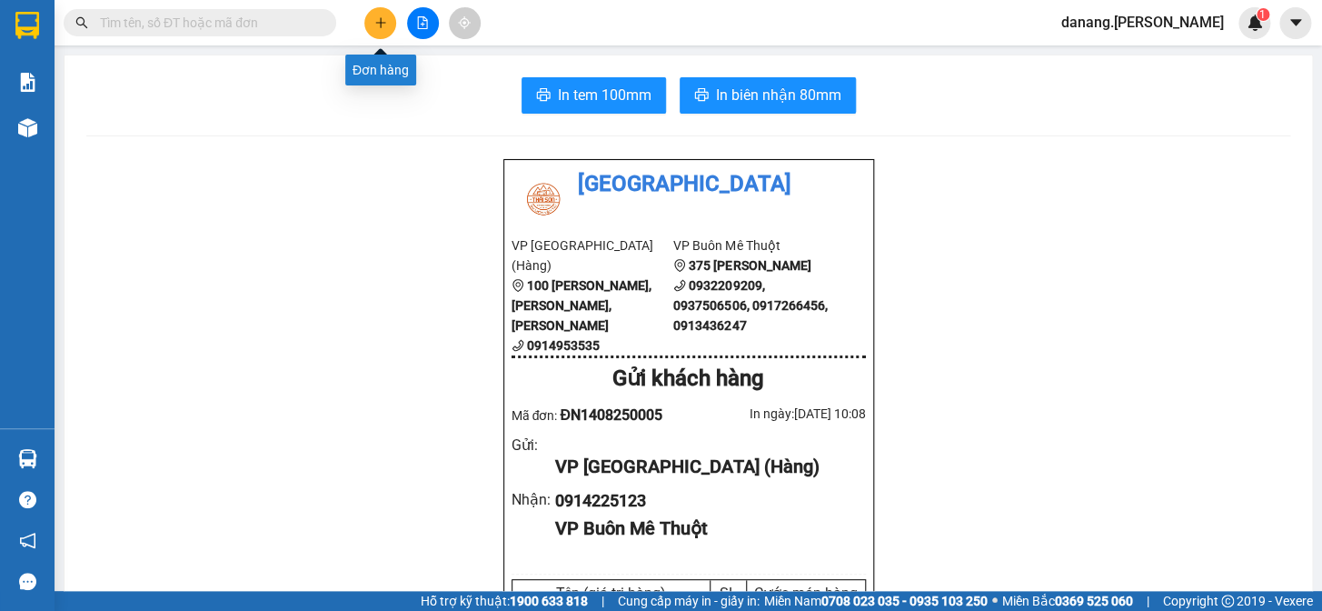
click at [381, 34] on button at bounding box center [380, 23] width 32 height 32
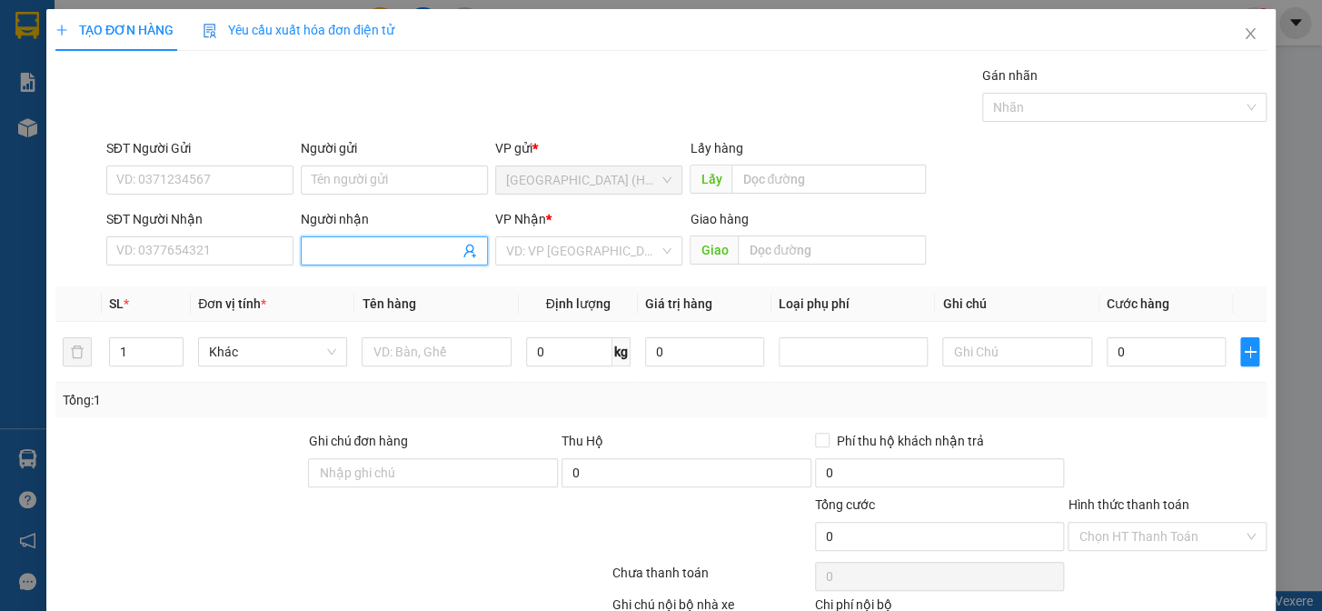
click at [326, 248] on input "Người nhận" at bounding box center [385, 251] width 147 height 20
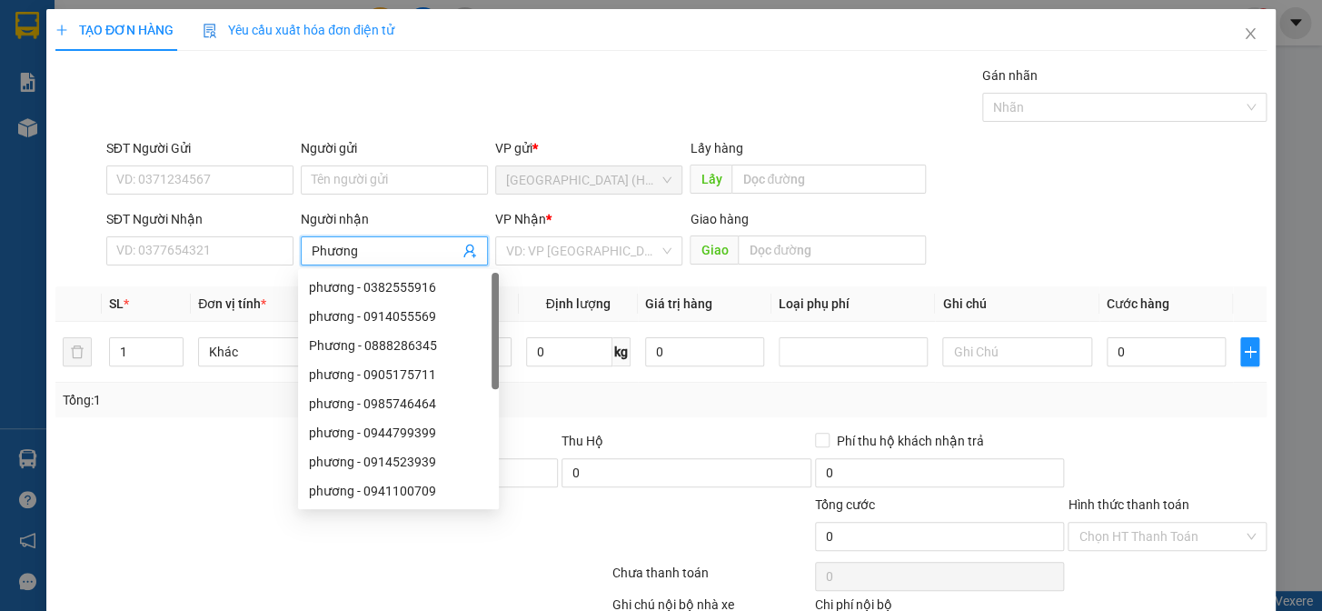
type input "Phương đ"
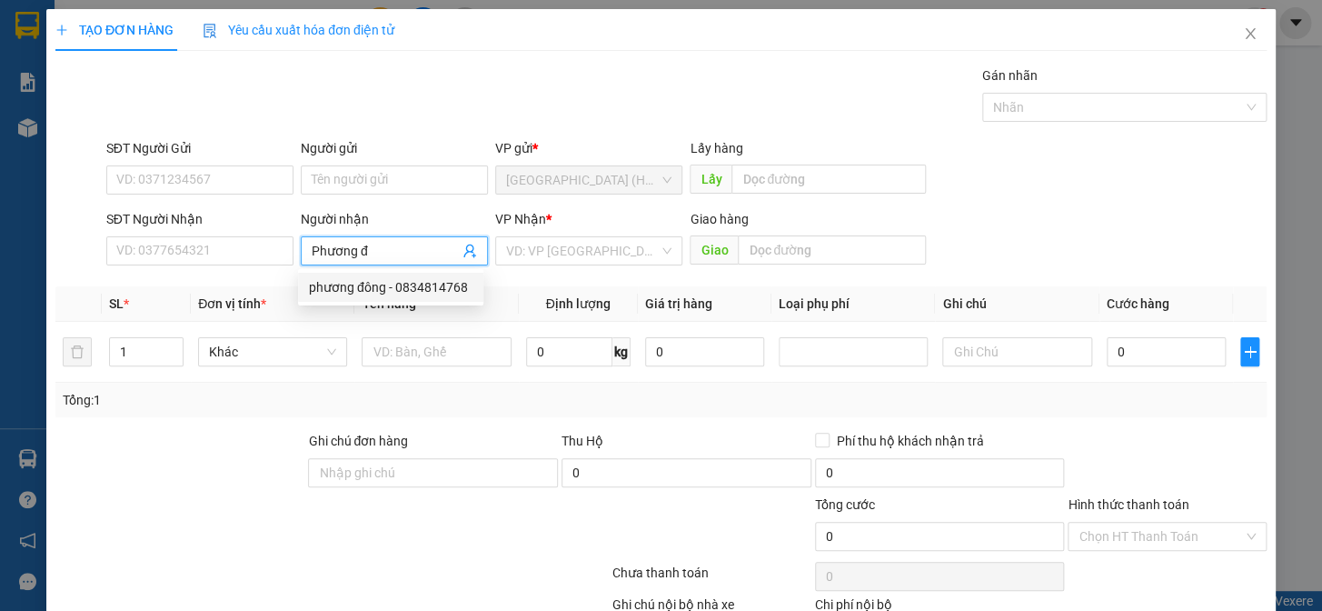
click at [352, 292] on div "phương đông - 0834814768" at bounding box center [391, 287] width 164 height 20
type input "0834814768"
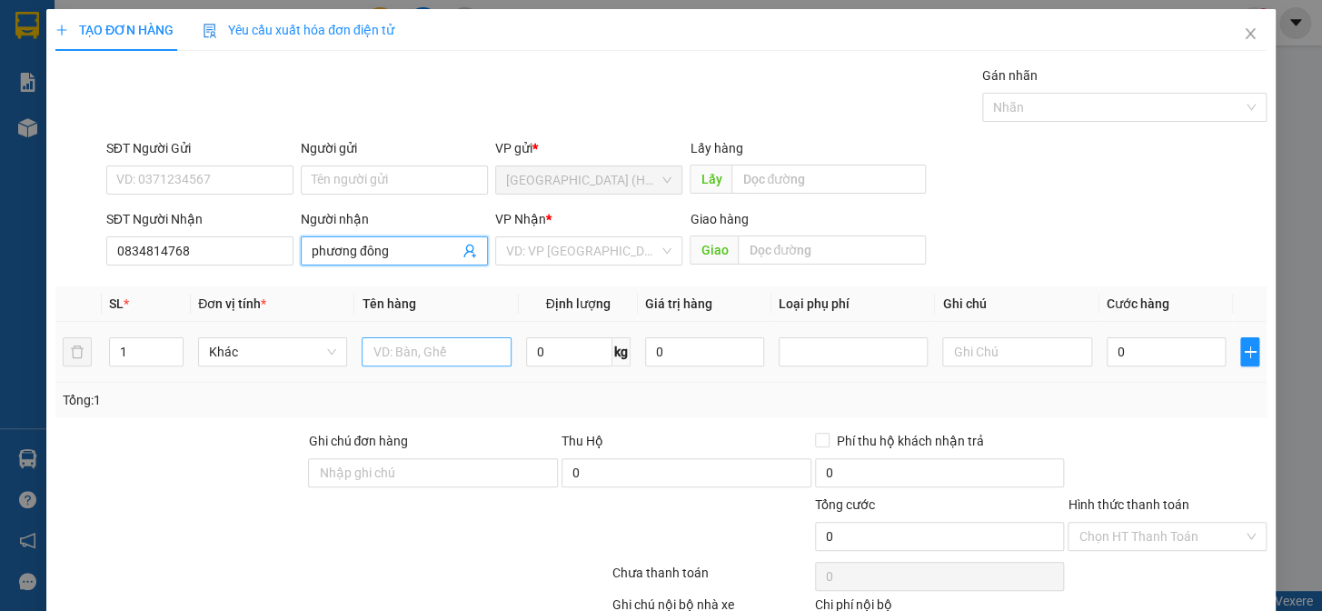
type input "phương đông"
click at [420, 361] on input "text" at bounding box center [436, 351] width 149 height 29
type input "thùng"
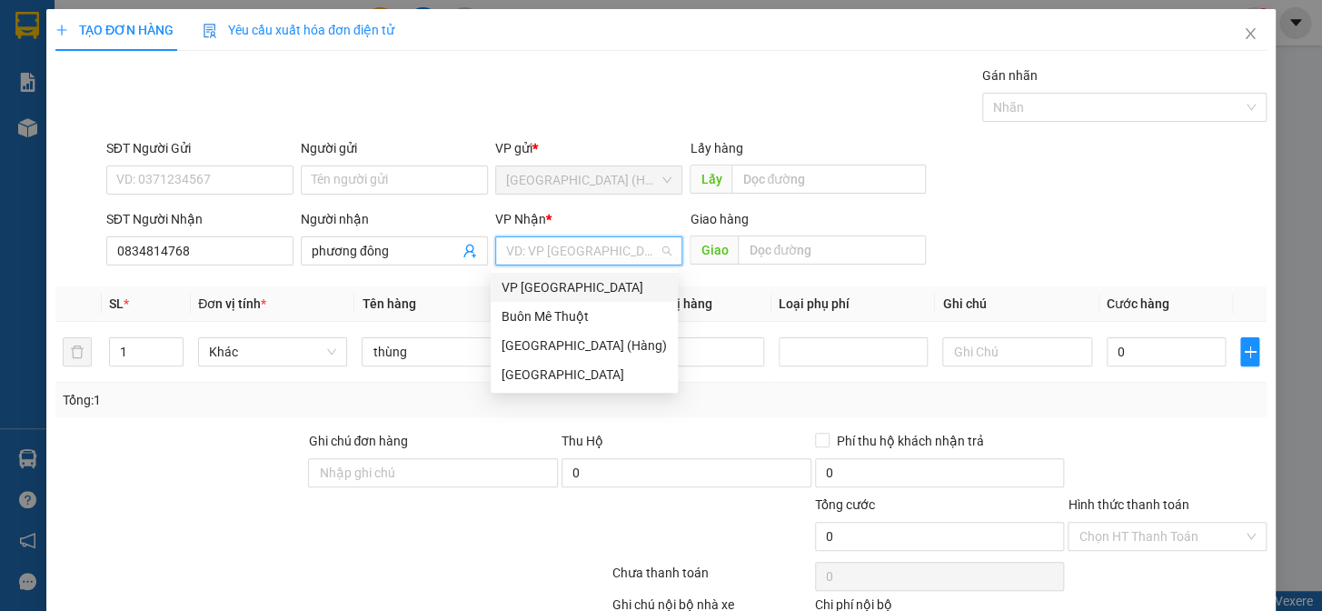
click at [552, 261] on input "search" at bounding box center [582, 250] width 153 height 27
click at [622, 321] on div "Buôn Mê Thuột" at bounding box center [584, 316] width 165 height 20
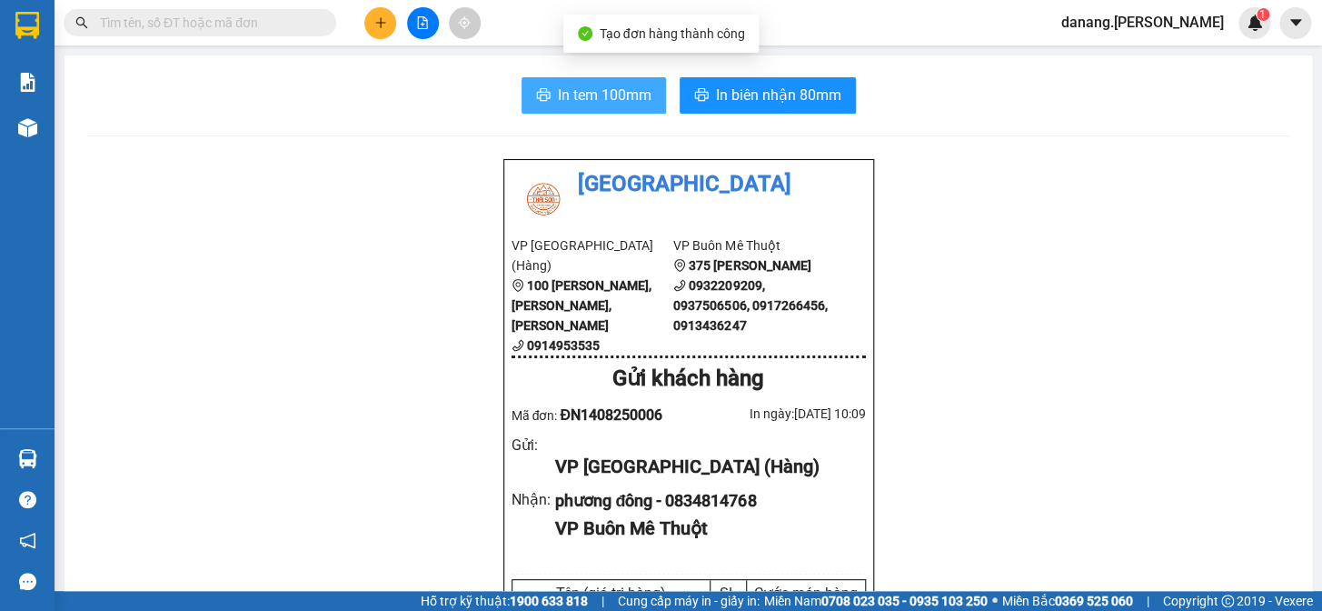
click at [564, 99] on span "In tem 100mm" at bounding box center [605, 95] width 94 height 23
